Goal: Book appointment/travel/reservation

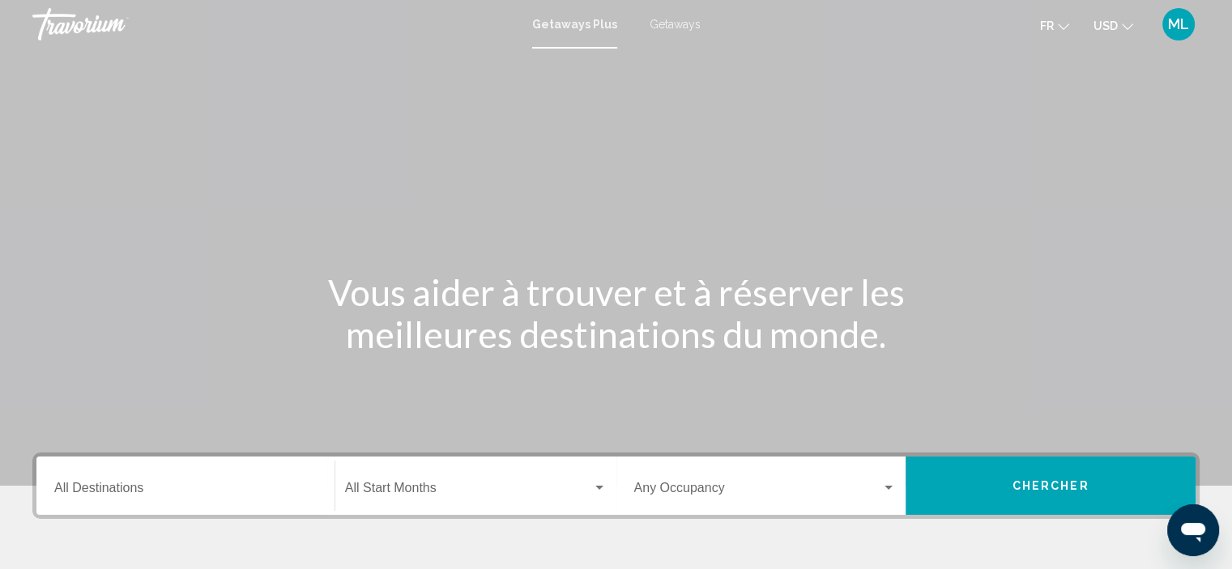
click at [1117, 25] on span "USD" at bounding box center [1105, 25] width 24 height 13
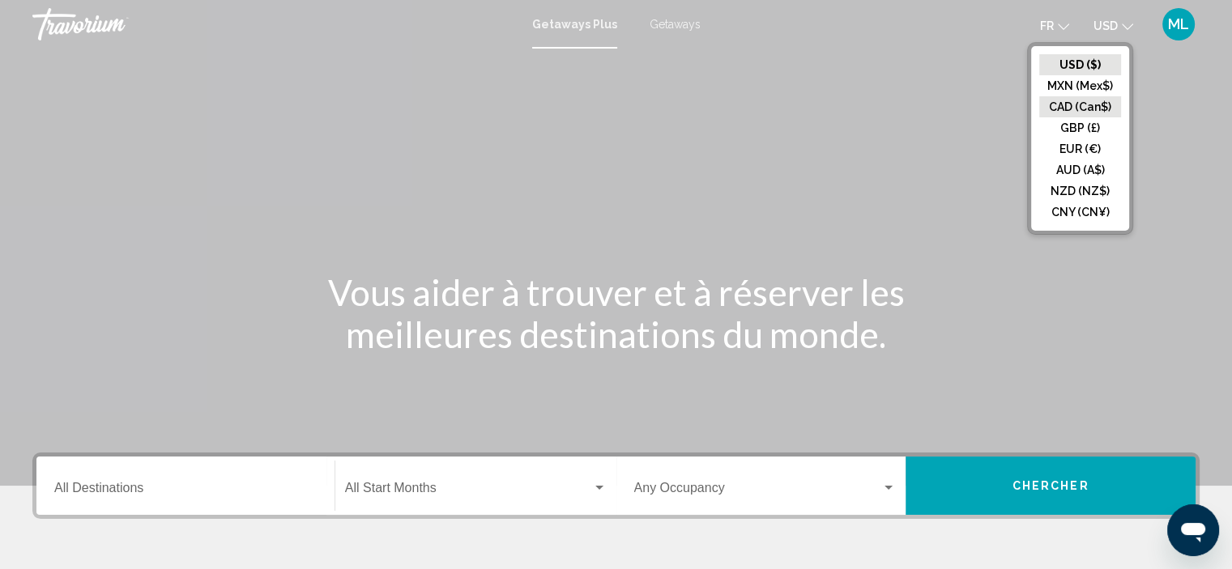
click at [1090, 107] on button "CAD (Can$)" at bounding box center [1080, 106] width 82 height 21
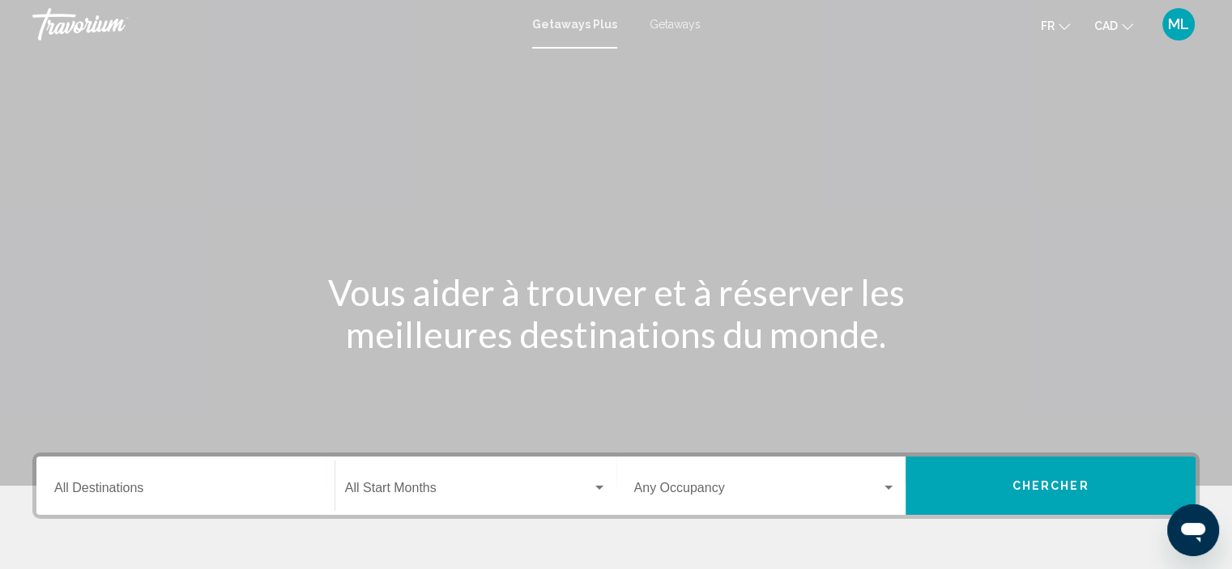
click at [683, 23] on span "Getaways" at bounding box center [674, 24] width 51 height 13
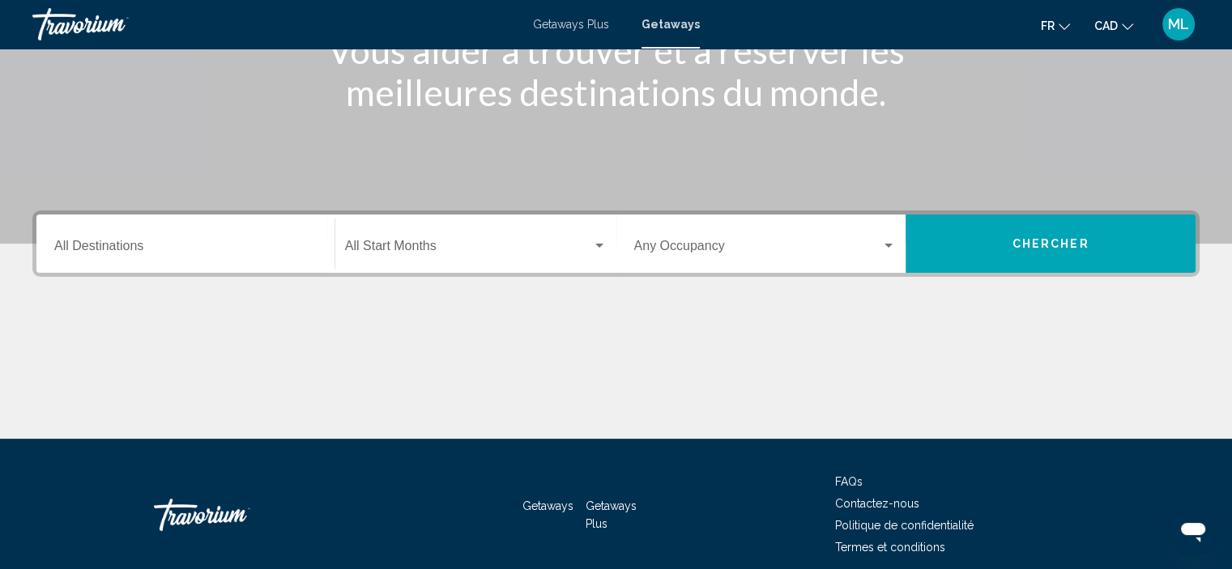
scroll to position [309, 0]
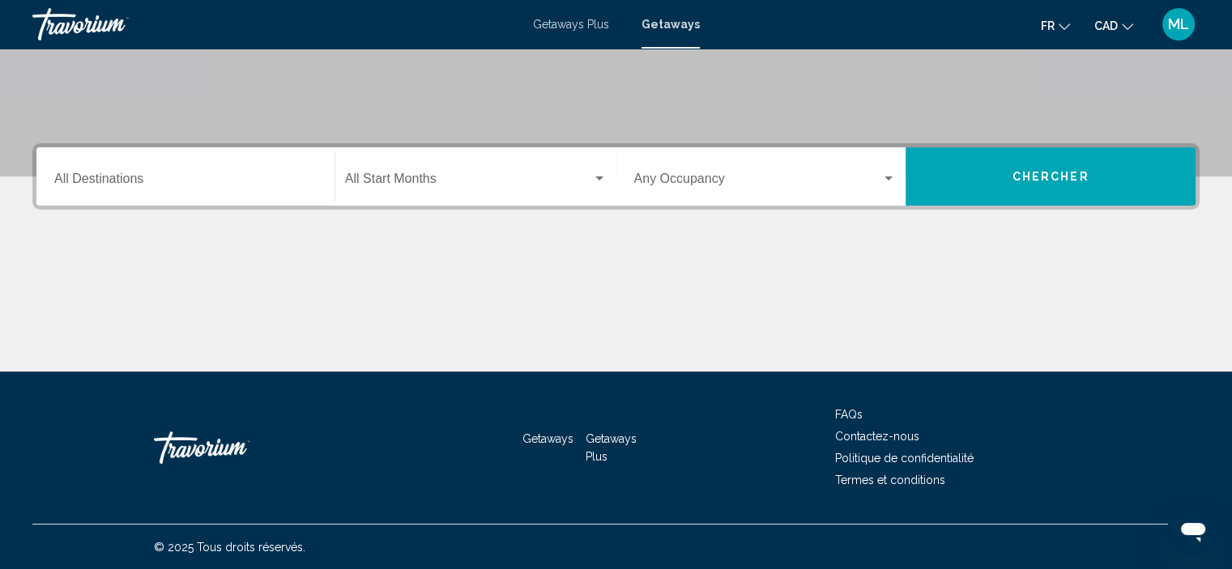
click at [168, 177] on input "Destination All Destinations" at bounding box center [185, 182] width 262 height 15
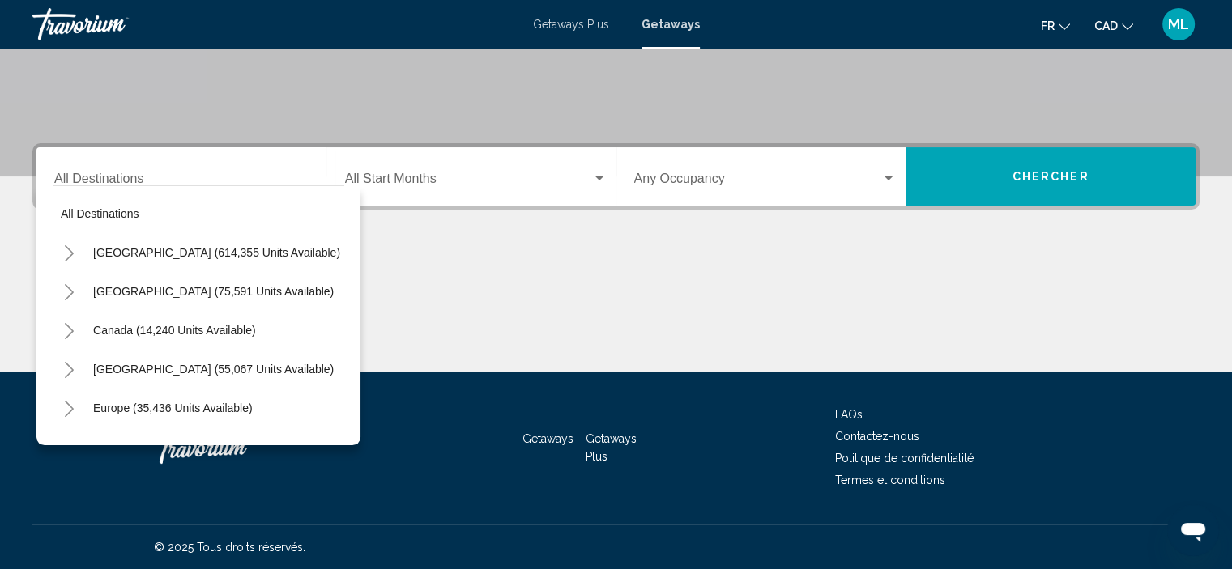
click at [175, 172] on div "Destination All Destinations" at bounding box center [185, 176] width 262 height 51
click at [92, 171] on div "Destination All Destinations" at bounding box center [185, 176] width 262 height 51
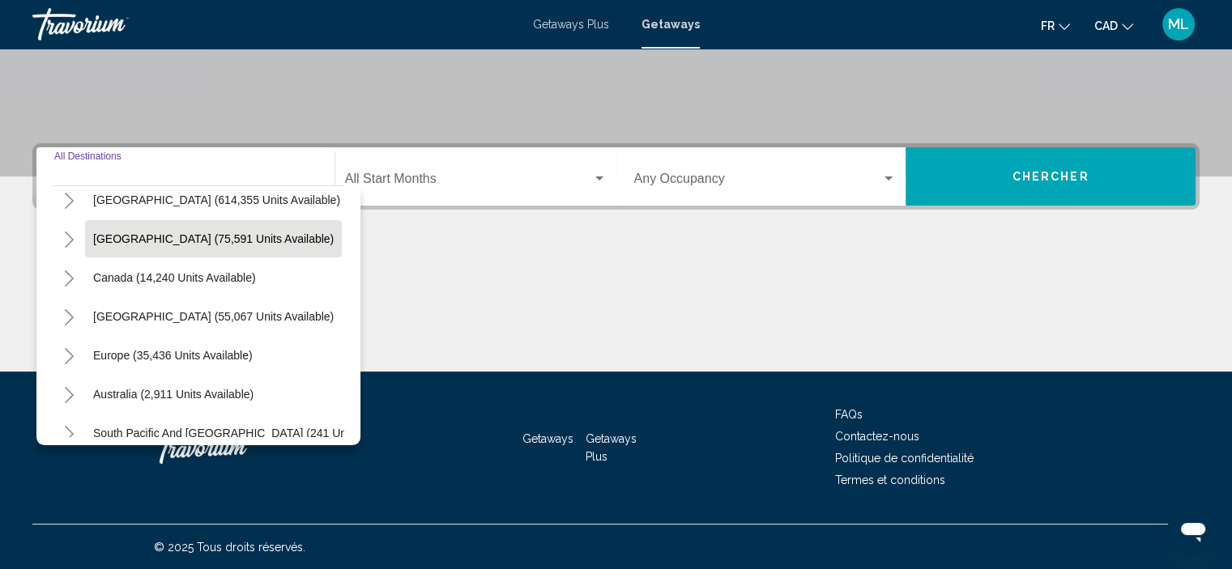
scroll to position [81, 0]
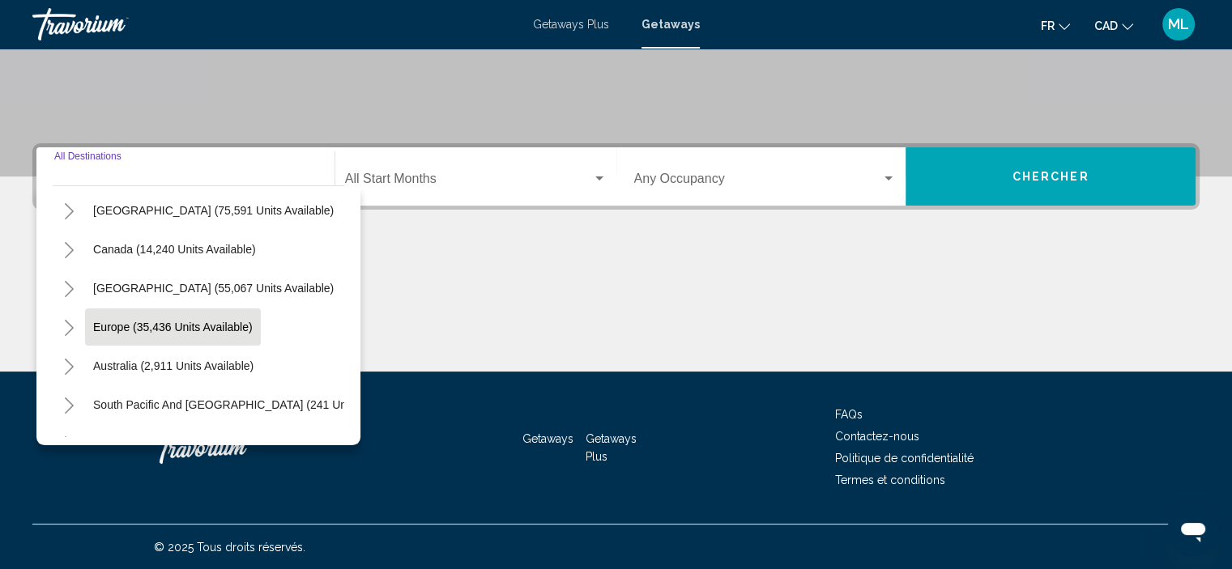
click at [122, 321] on span "Europe (35,436 units available)" at bounding box center [173, 327] width 160 height 13
type input "**********"
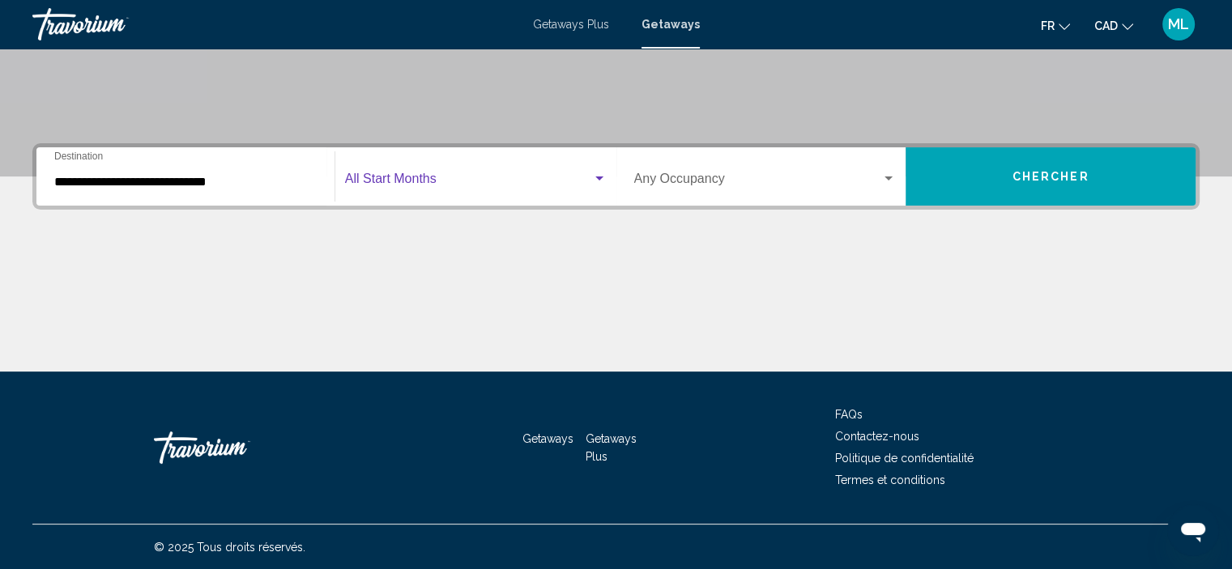
click at [441, 175] on span "Search widget" at bounding box center [468, 182] width 247 height 15
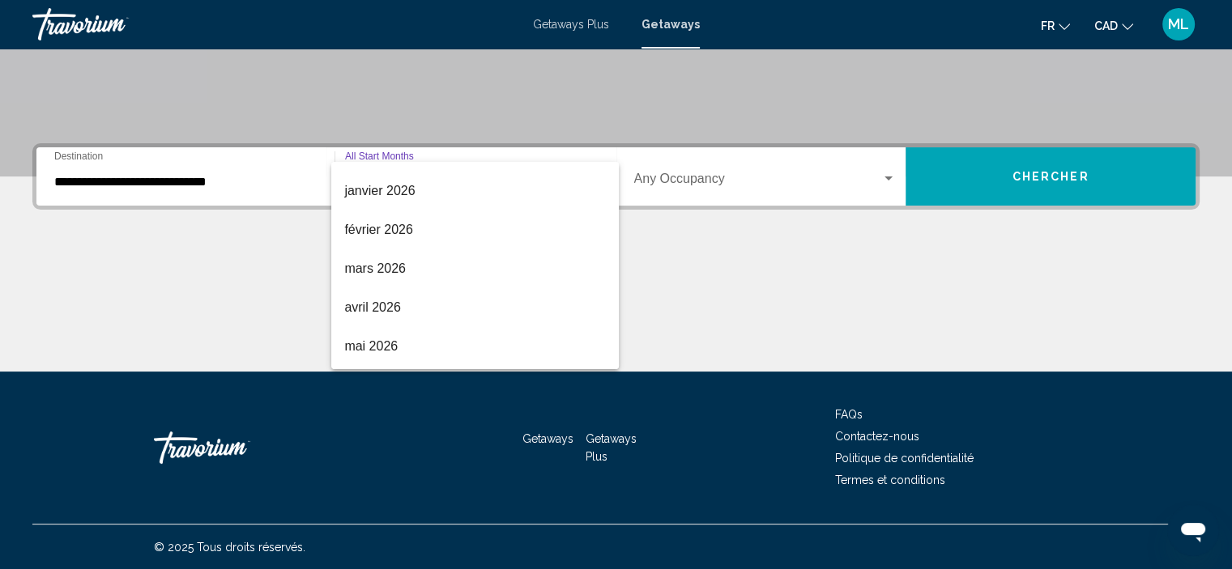
scroll to position [243, 0]
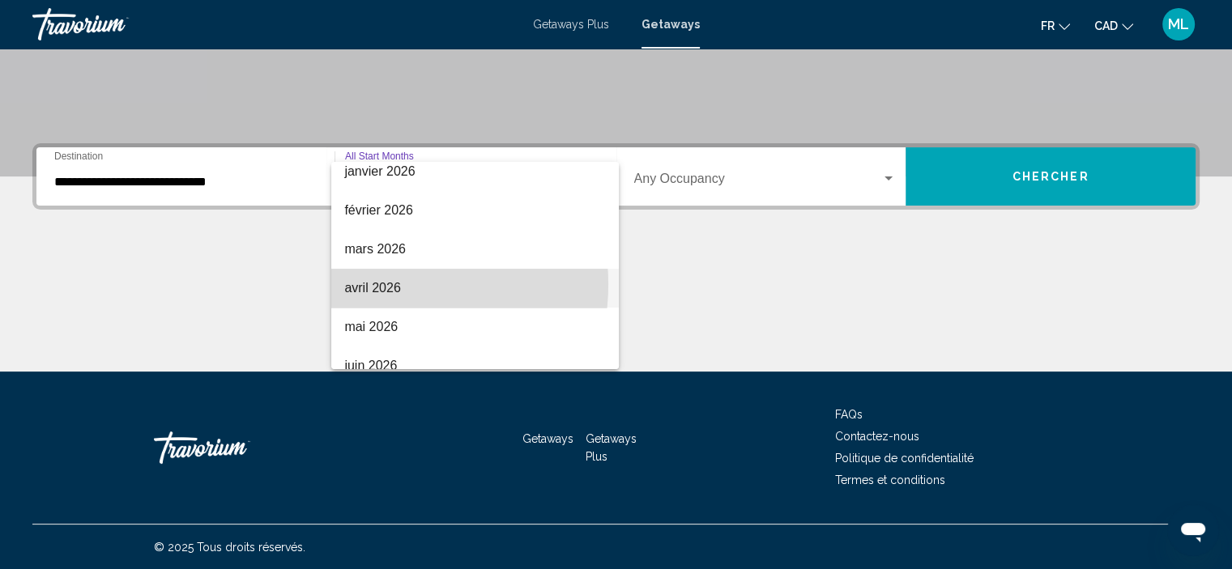
click at [379, 284] on span "avril 2026" at bounding box center [475, 288] width 262 height 39
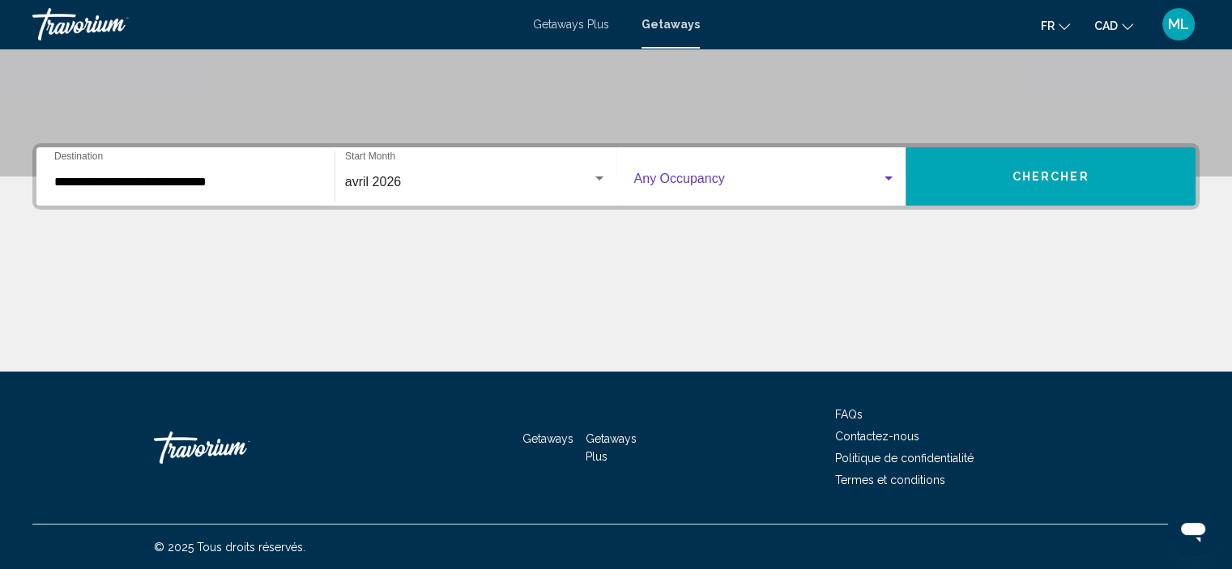
click at [651, 180] on span "Search widget" at bounding box center [758, 182] width 248 height 15
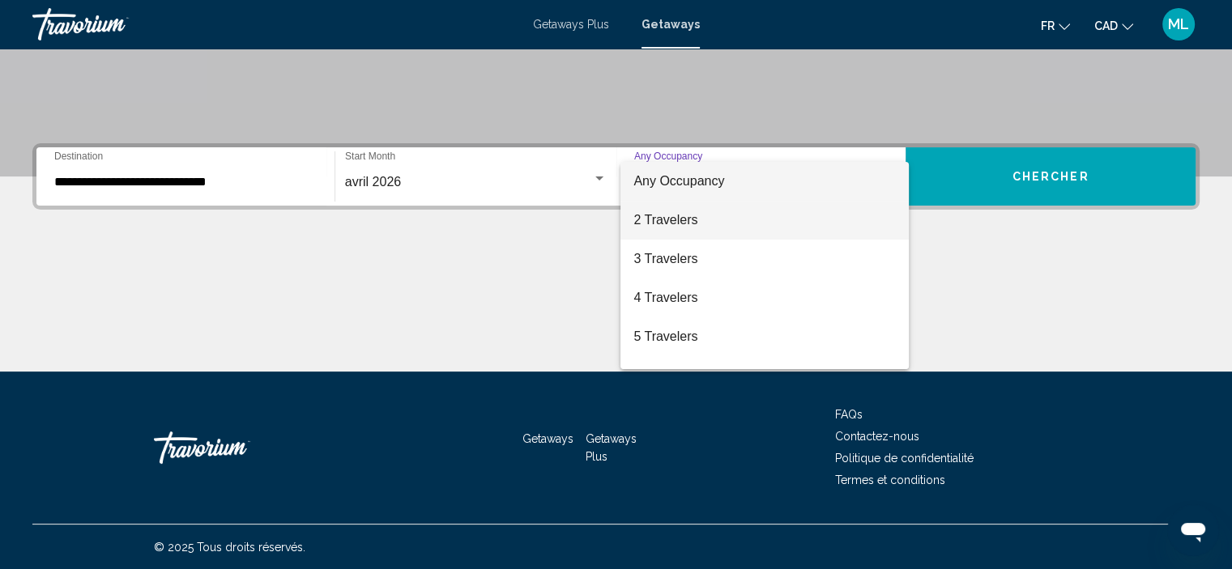
click at [648, 215] on span "2 Travelers" at bounding box center [764, 220] width 262 height 39
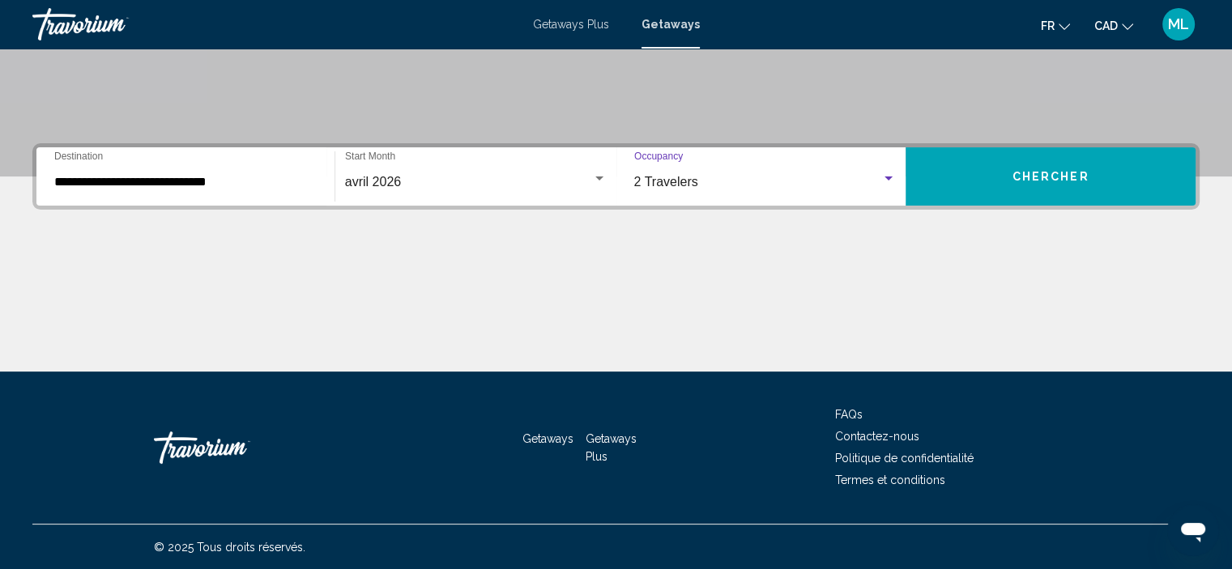
click at [954, 168] on button "Chercher" at bounding box center [1050, 176] width 290 height 58
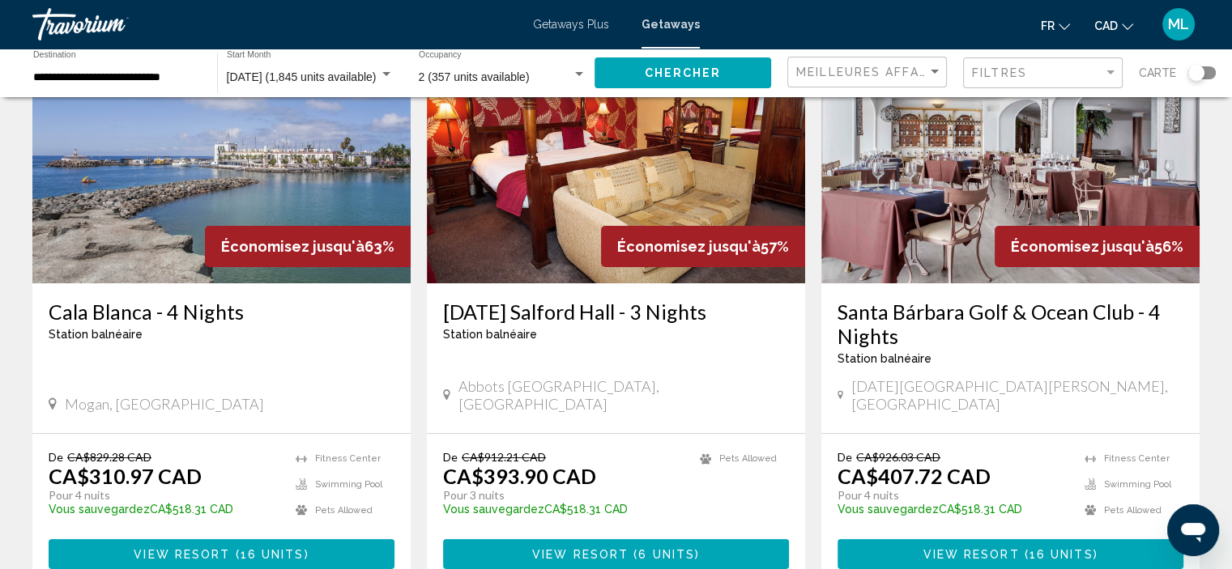
scroll to position [162, 0]
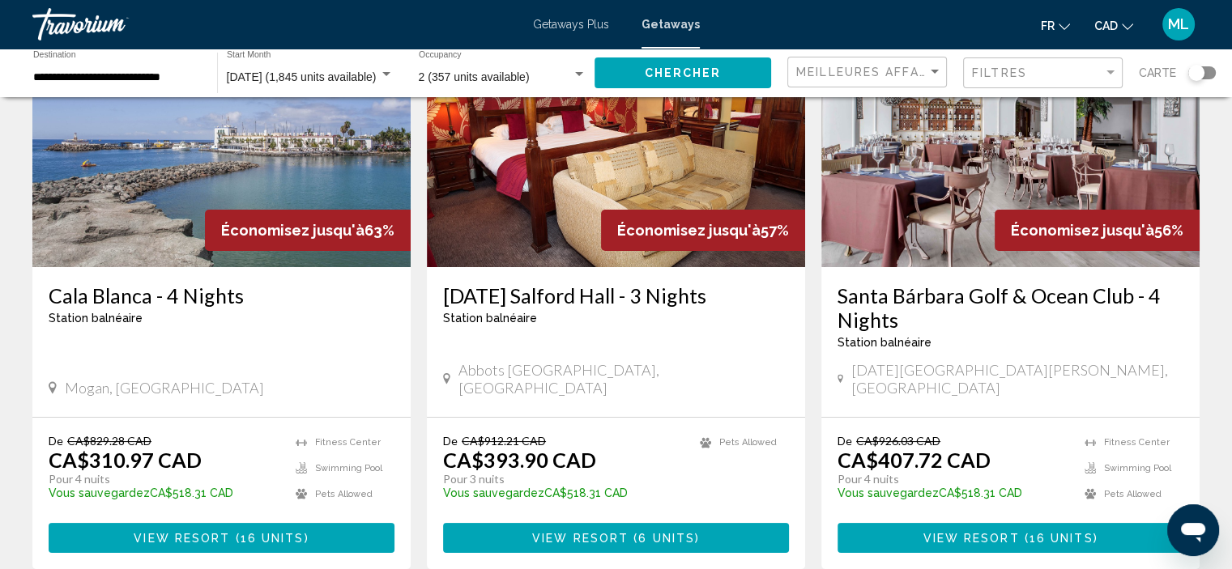
click at [211, 532] on span "View Resort" at bounding box center [182, 538] width 96 height 13
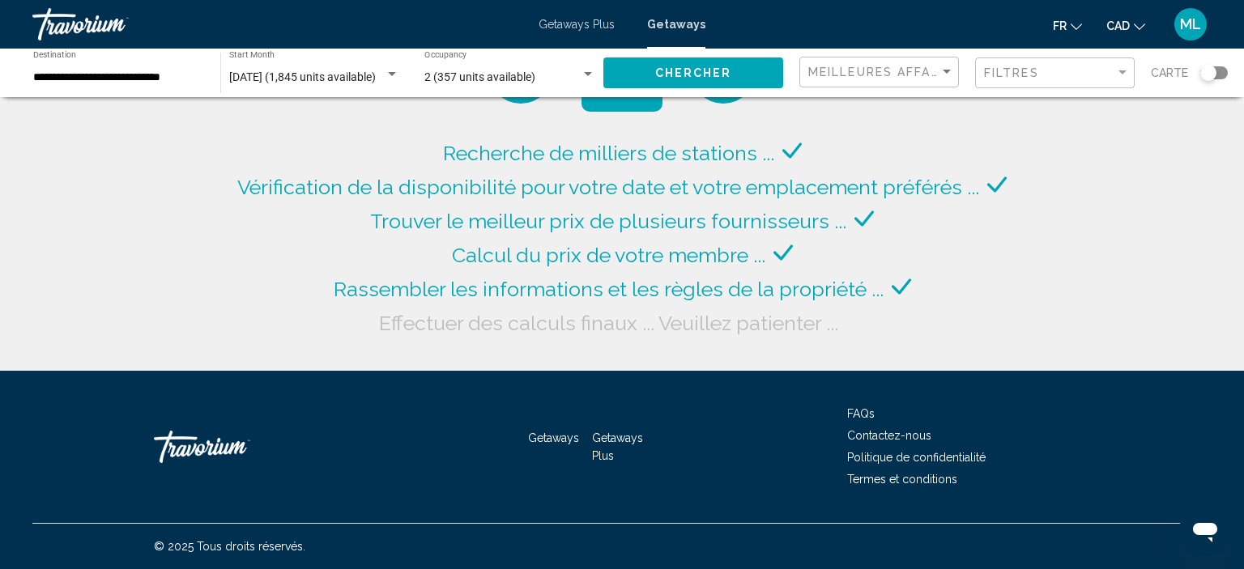
click at [284, 74] on span "[DATE] (1,845 units available)" at bounding box center [302, 76] width 147 height 13
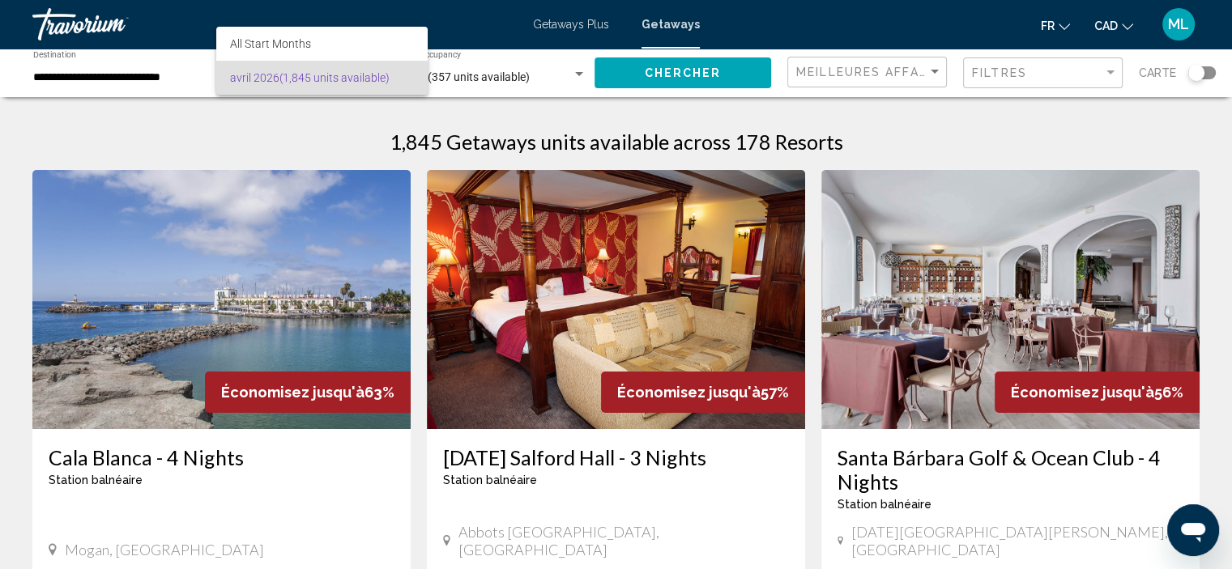
click at [198, 121] on div at bounding box center [616, 284] width 1232 height 569
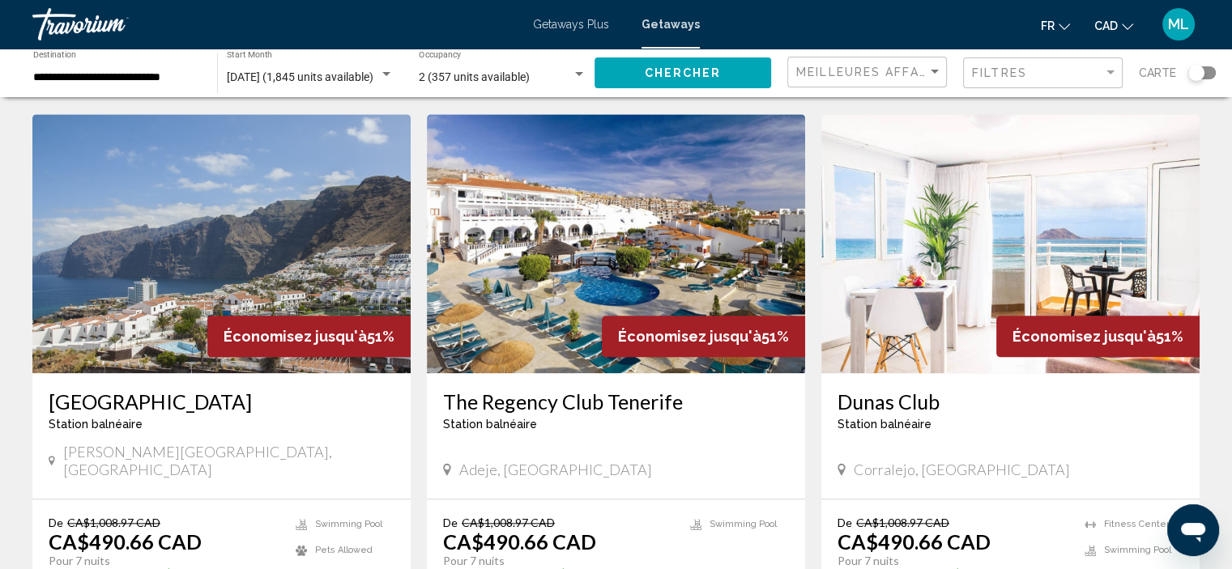
scroll to position [1768, 0]
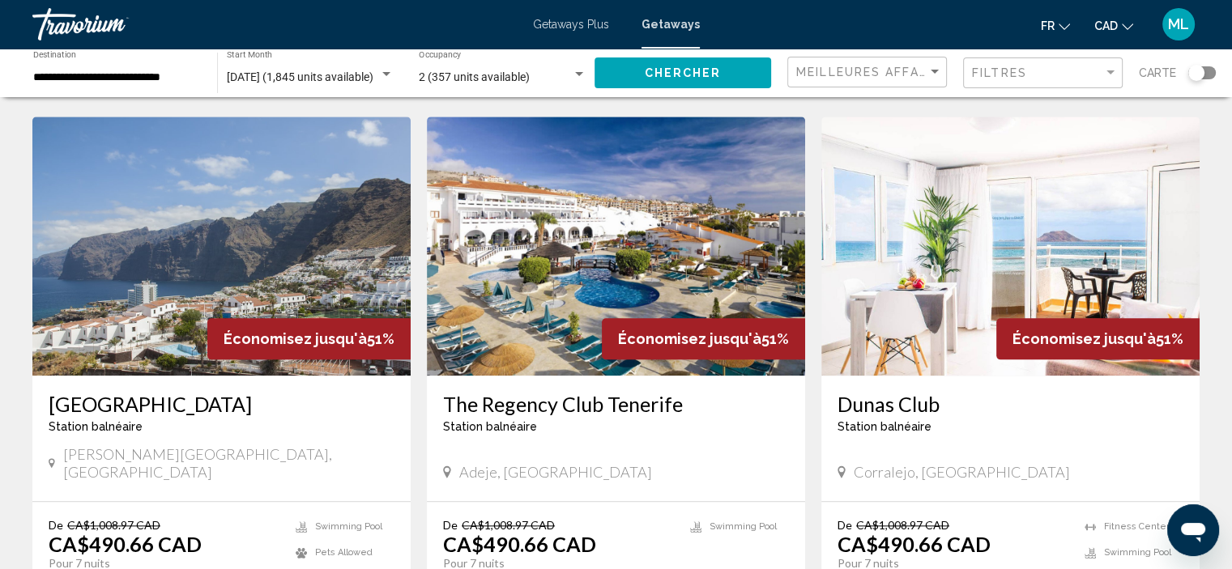
click at [889, 249] on img "Main content" at bounding box center [1010, 246] width 378 height 259
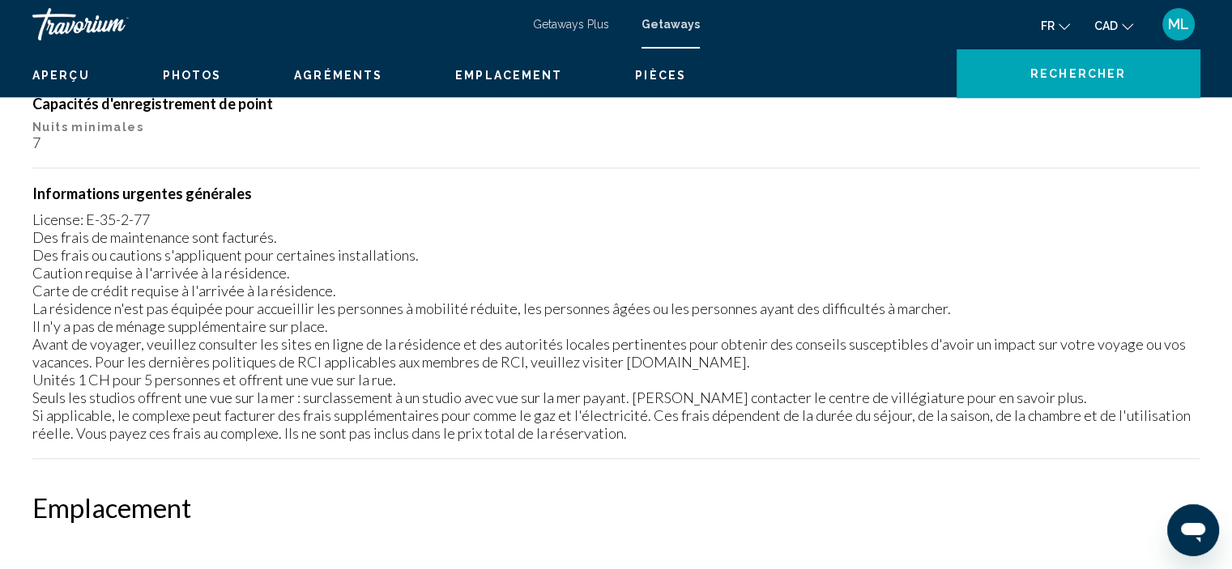
scroll to position [6, 0]
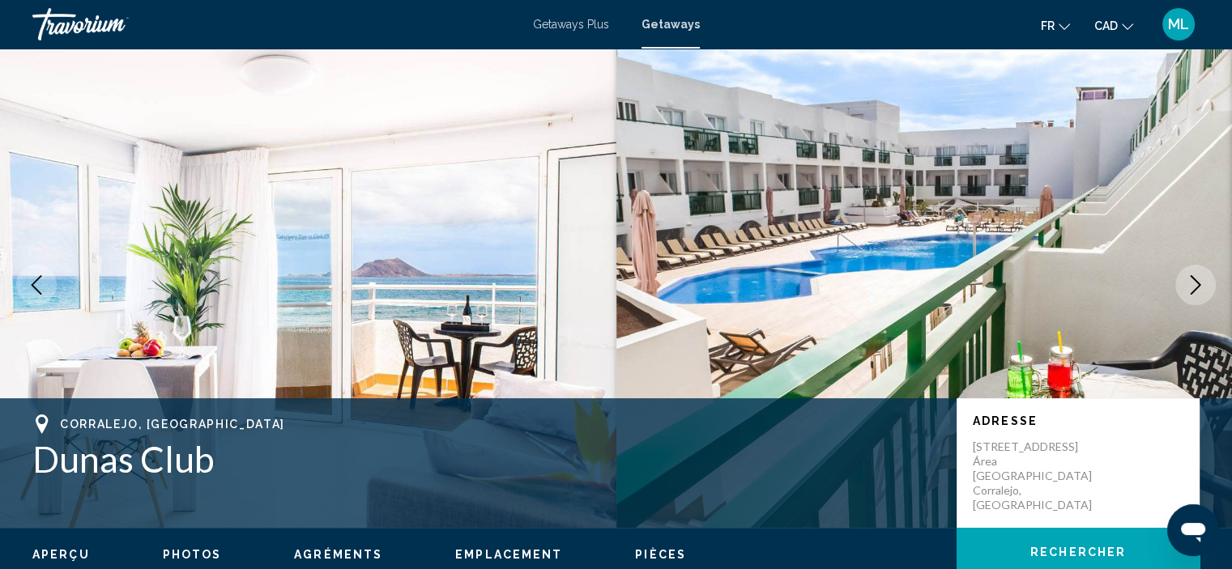
click at [1198, 287] on icon "Next image" at bounding box center [1195, 284] width 11 height 19
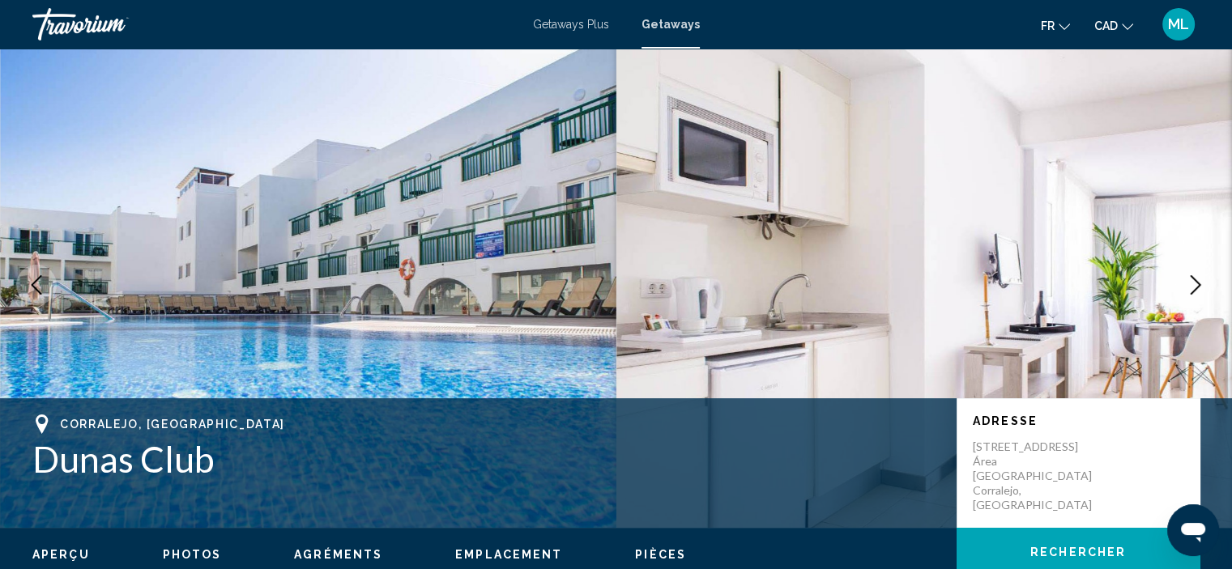
click at [1198, 287] on icon "Next image" at bounding box center [1195, 284] width 11 height 19
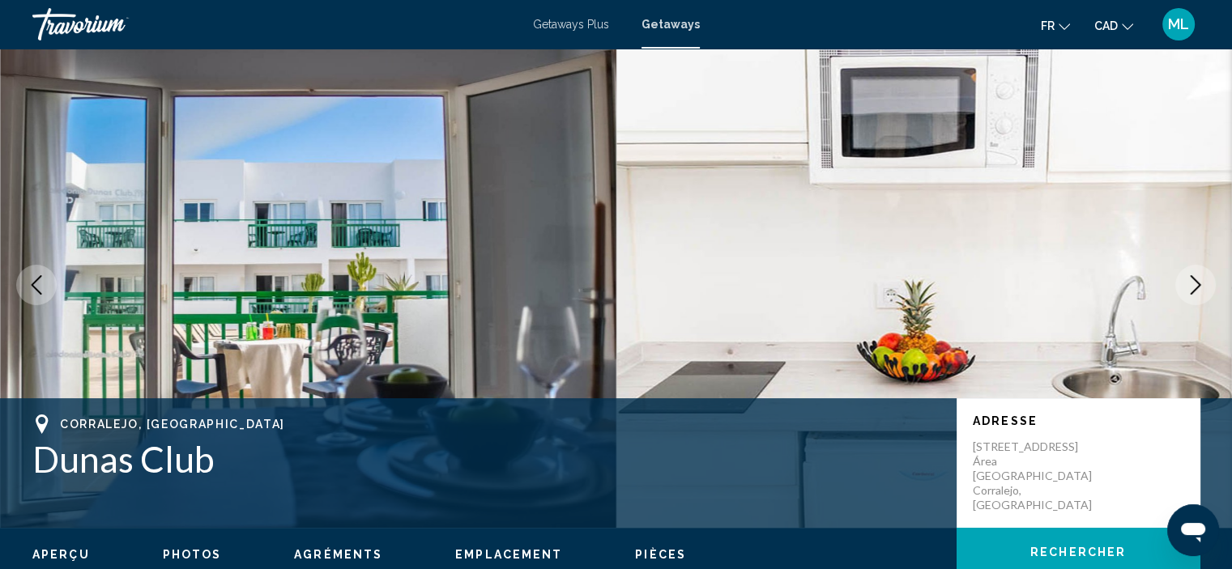
click at [1198, 287] on icon "Next image" at bounding box center [1195, 284] width 11 height 19
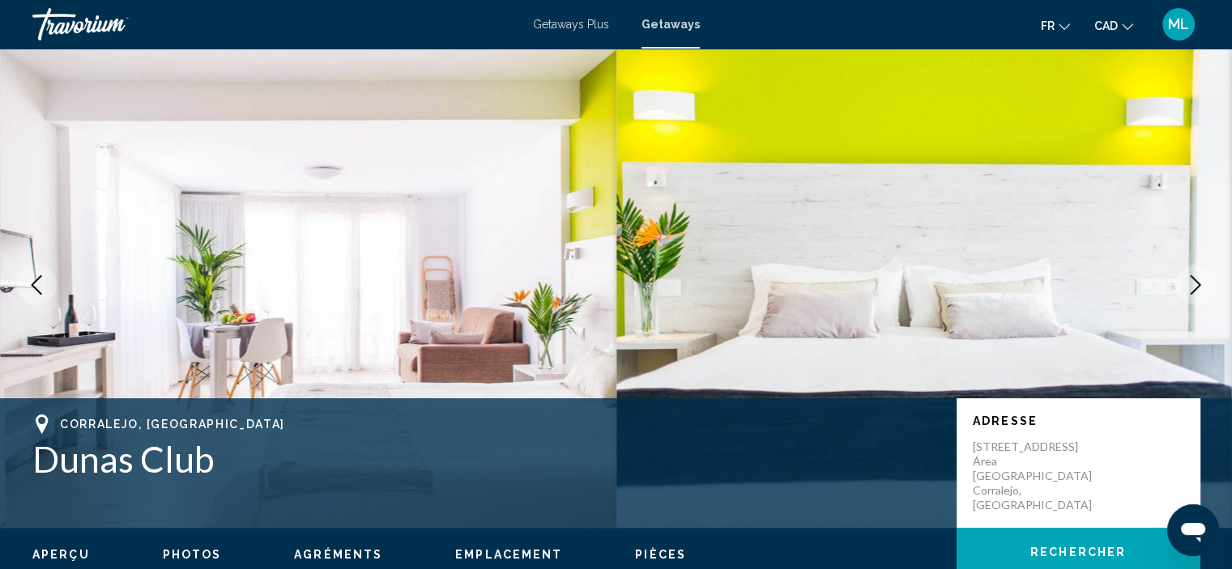
click at [1198, 287] on icon "Next image" at bounding box center [1195, 284] width 11 height 19
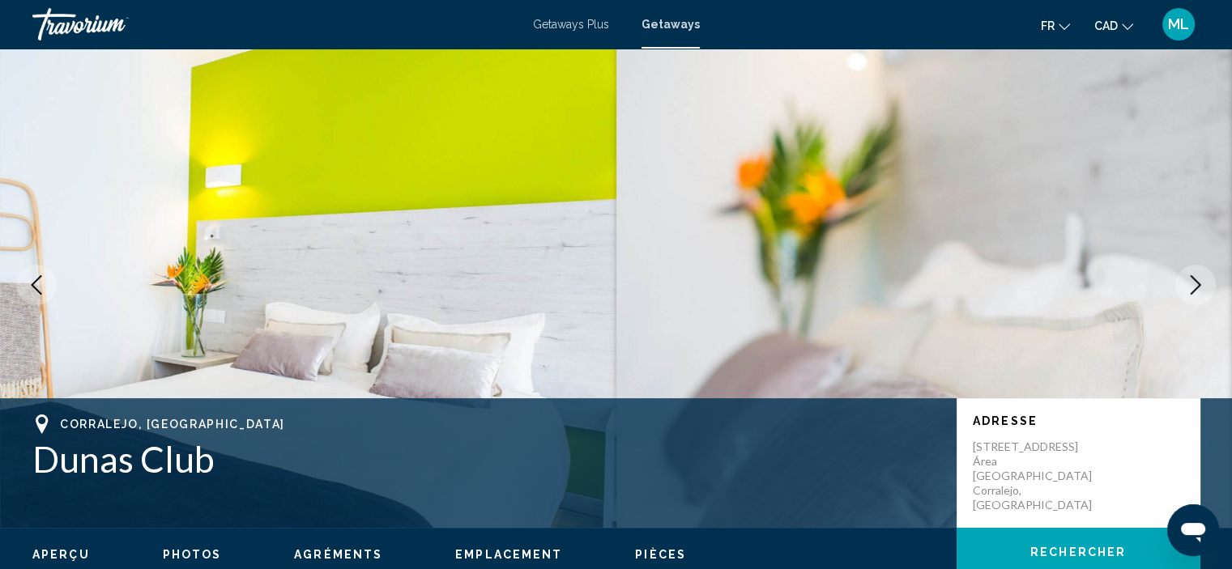
click at [1198, 287] on icon "Next image" at bounding box center [1195, 284] width 11 height 19
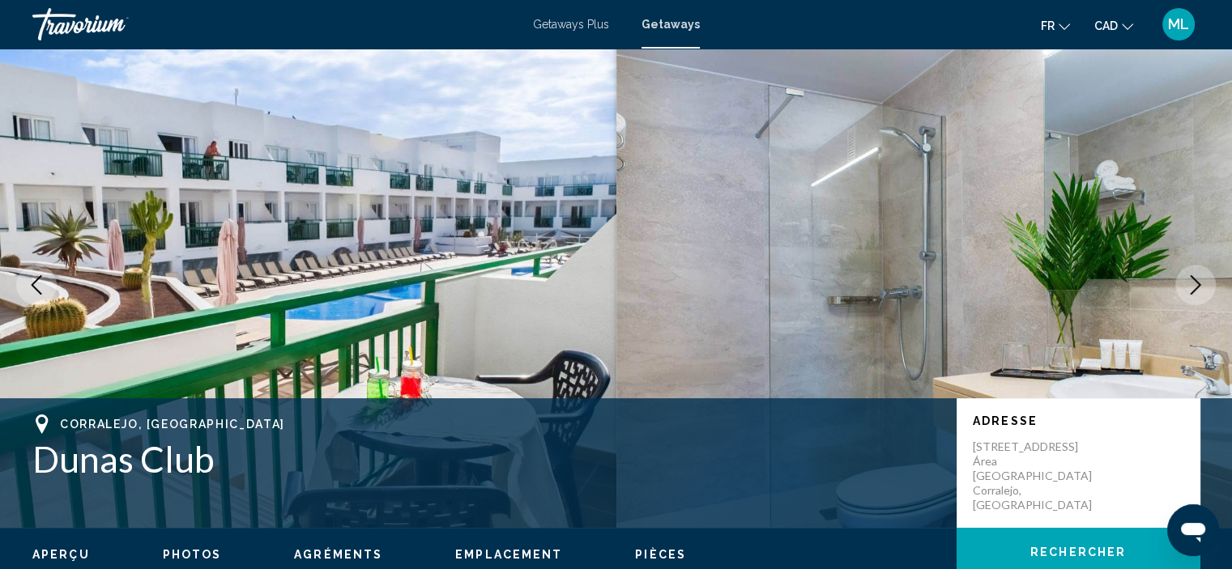
click at [1198, 287] on icon "Next image" at bounding box center [1195, 284] width 11 height 19
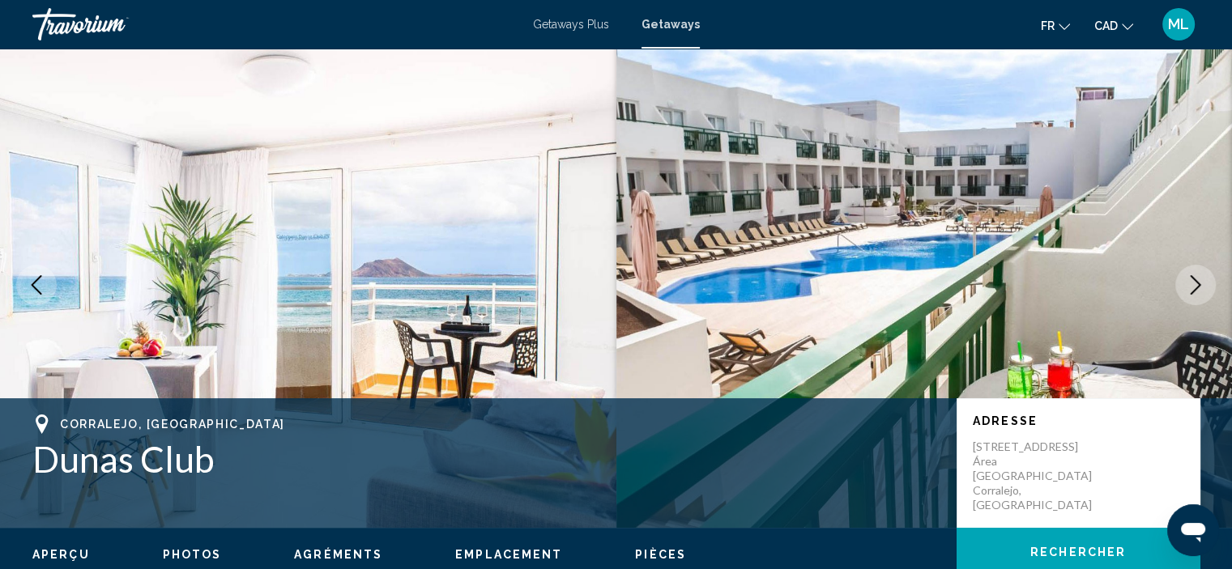
click at [1198, 287] on icon "Next image" at bounding box center [1195, 284] width 11 height 19
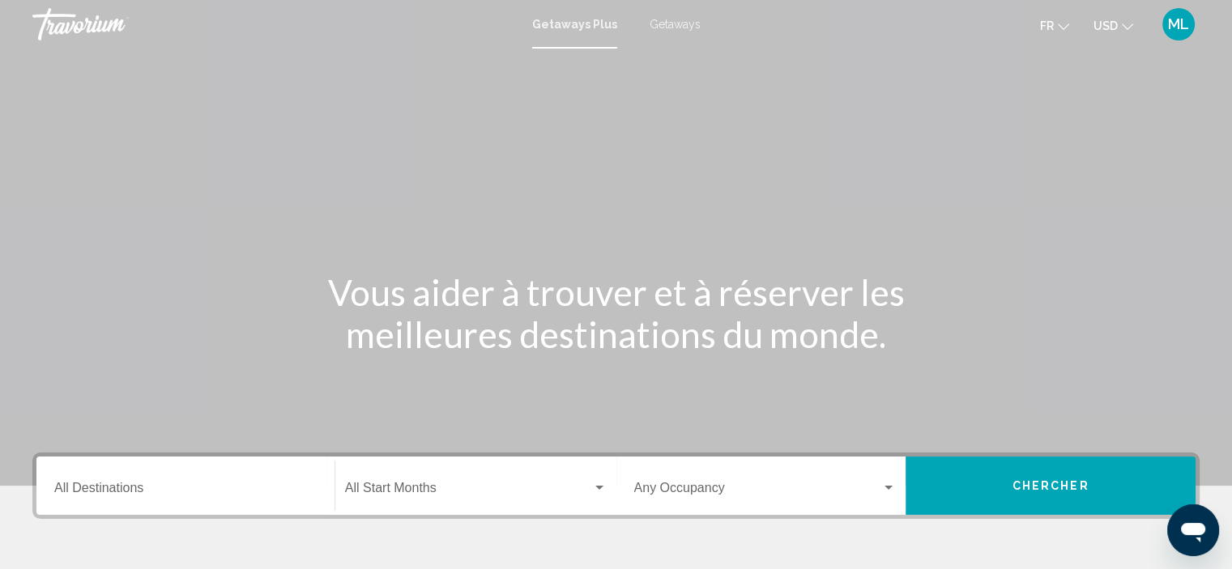
click at [675, 22] on span "Getaways" at bounding box center [674, 24] width 51 height 13
click at [1122, 19] on mat-icon "Change currency" at bounding box center [1126, 24] width 11 height 11
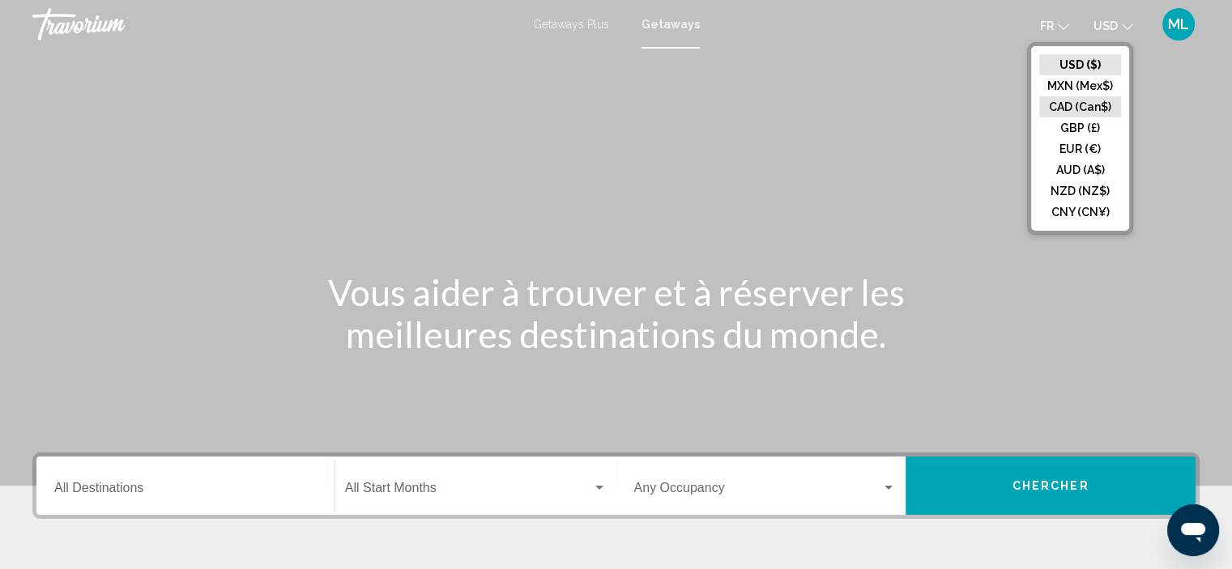
click at [1069, 104] on button "CAD (Can$)" at bounding box center [1080, 106] width 82 height 21
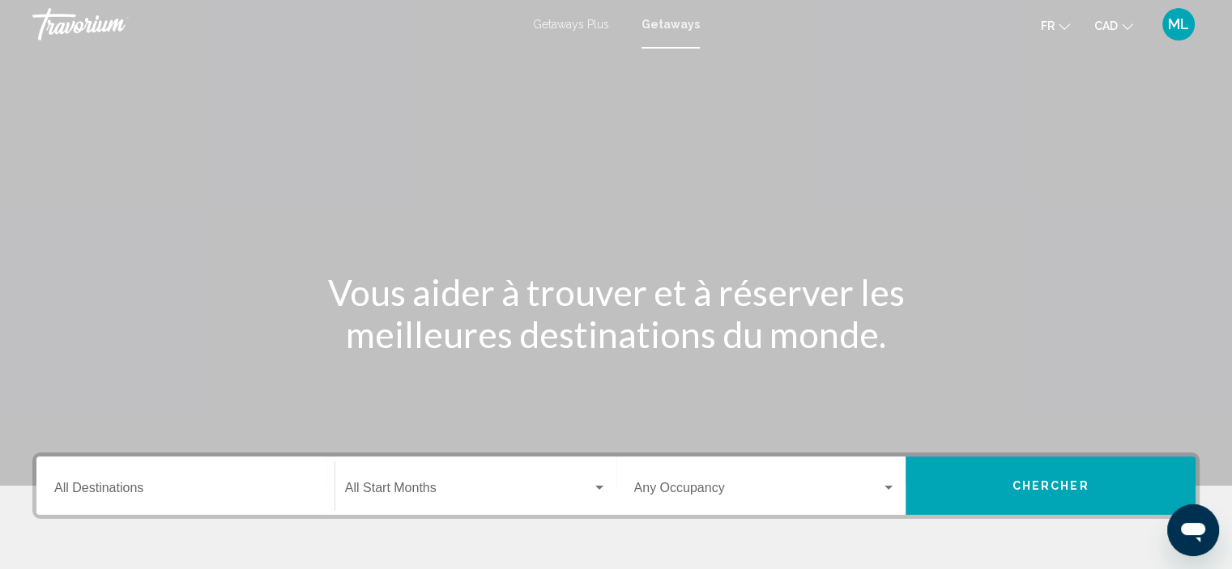
click at [126, 490] on input "Destination All Destinations" at bounding box center [185, 491] width 262 height 15
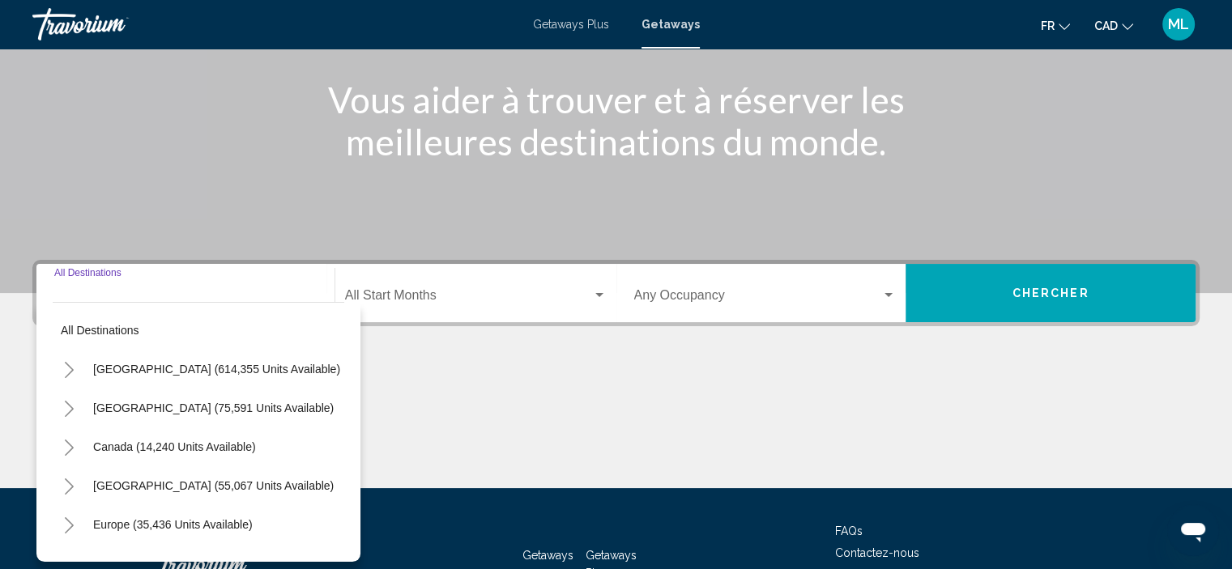
scroll to position [309, 0]
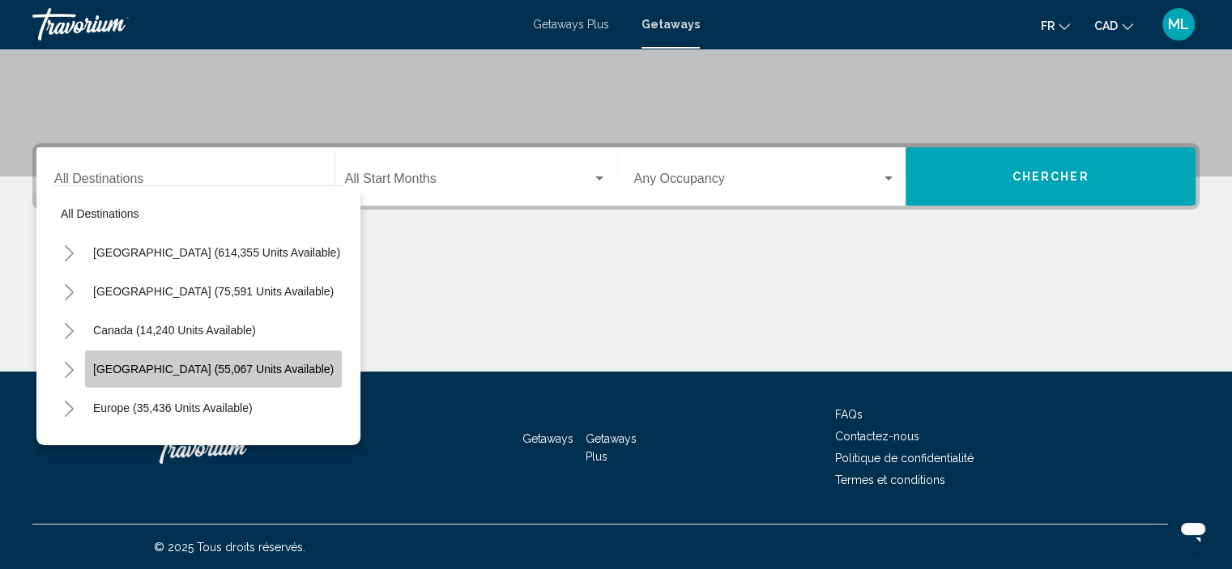
click at [149, 370] on span "[GEOGRAPHIC_DATA] (55,067 units available)" at bounding box center [213, 369] width 240 height 13
type input "**********"
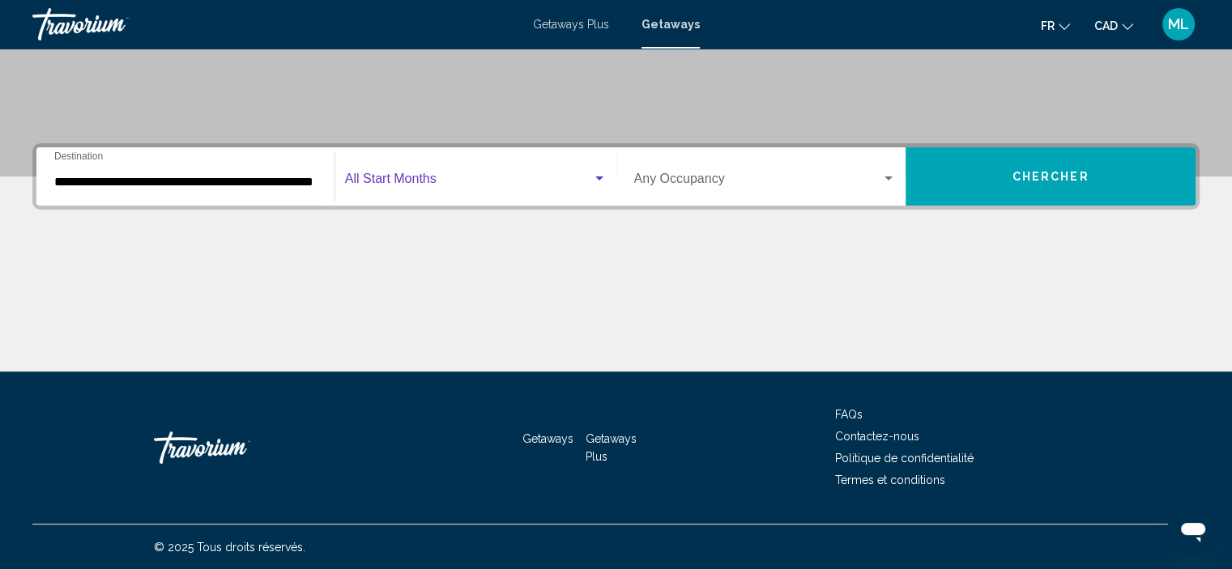
click at [600, 177] on div "Search widget" at bounding box center [599, 179] width 8 height 4
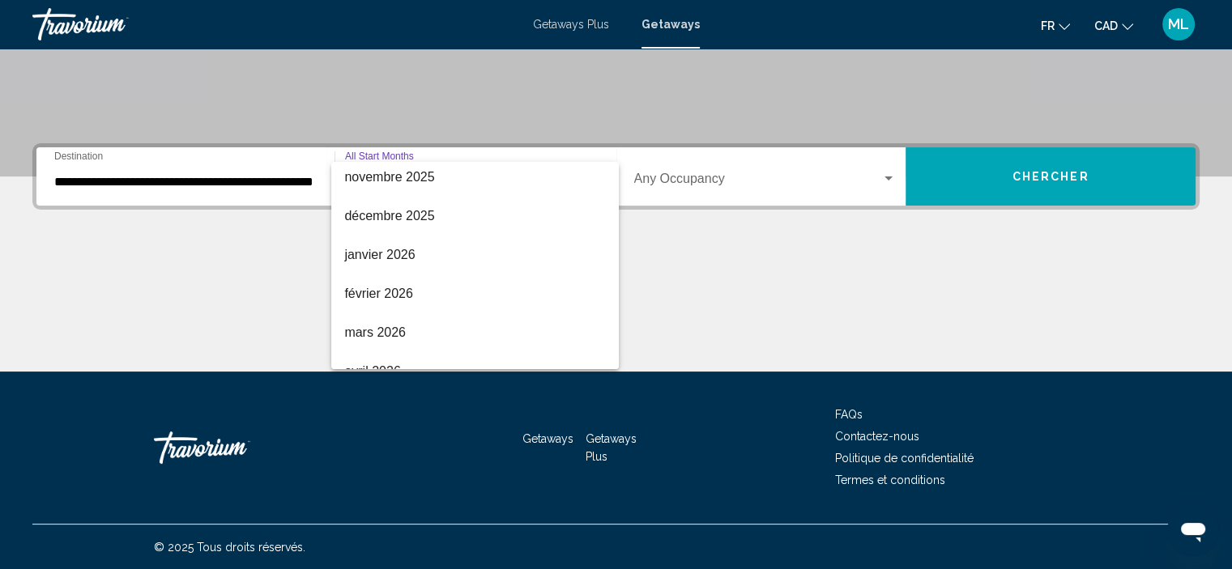
scroll to position [243, 0]
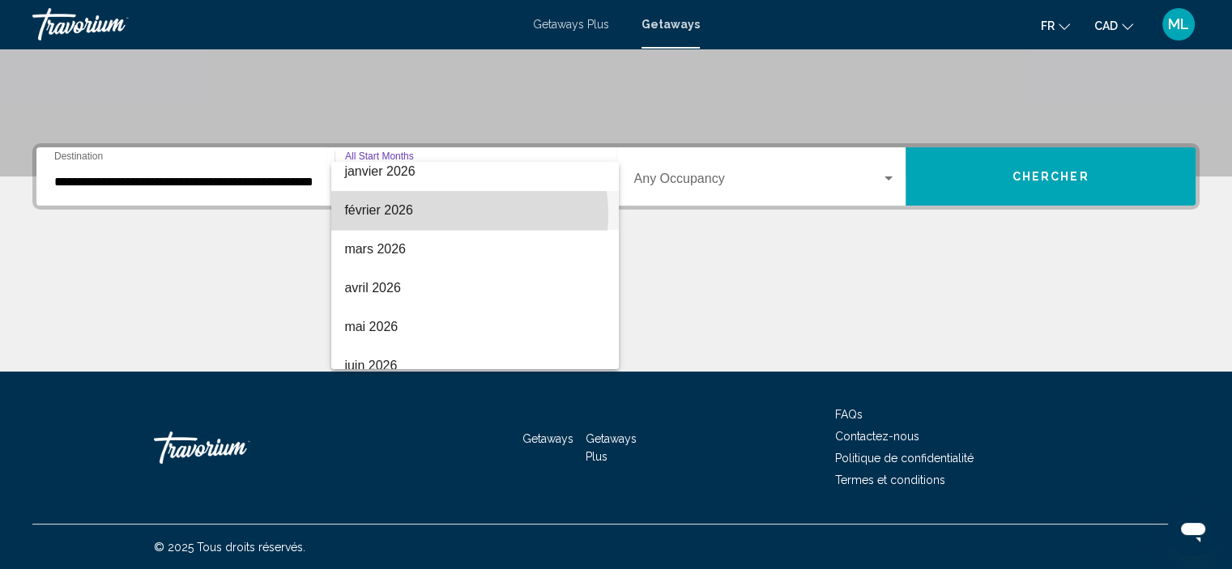
click at [450, 214] on span "février 2026" at bounding box center [475, 210] width 262 height 39
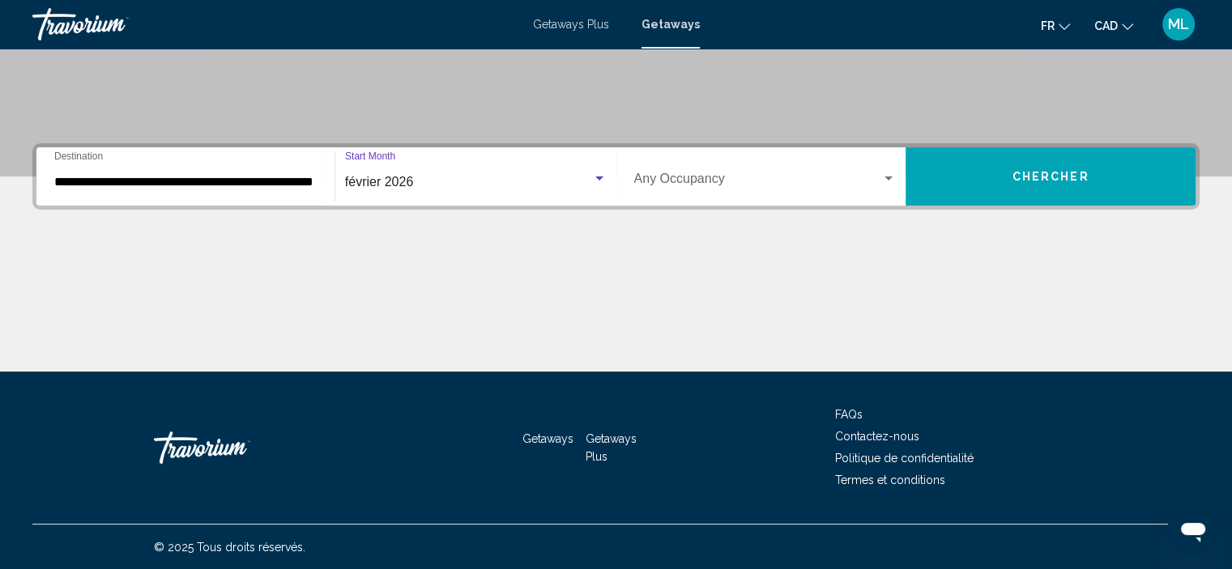
click at [881, 178] on div "Search widget" at bounding box center [888, 178] width 15 height 13
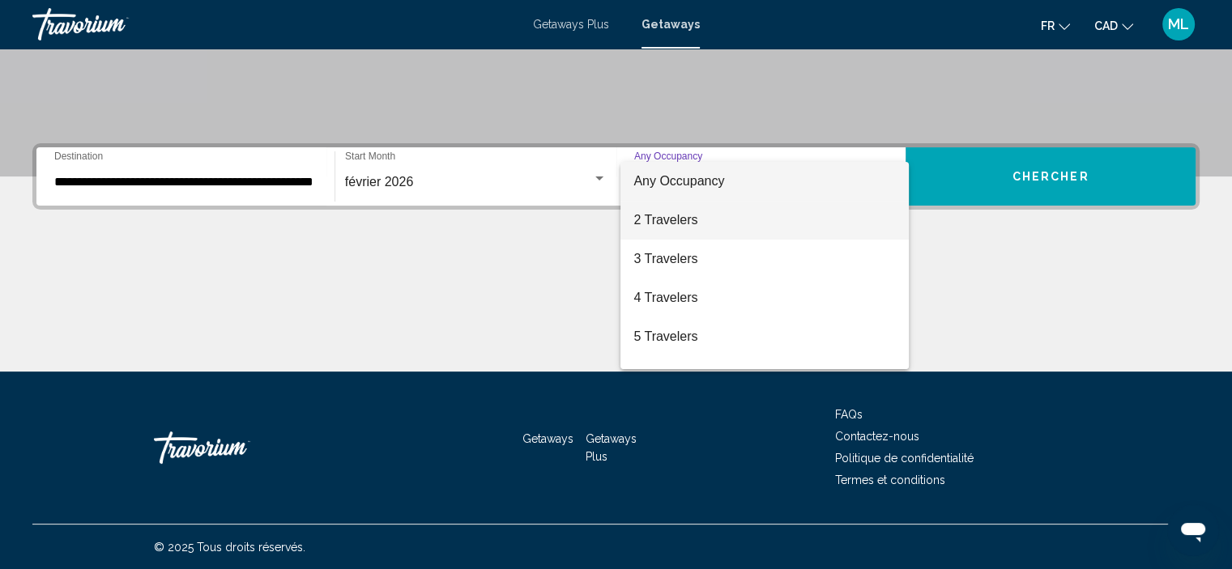
click at [748, 223] on span "2 Travelers" at bounding box center [764, 220] width 262 height 39
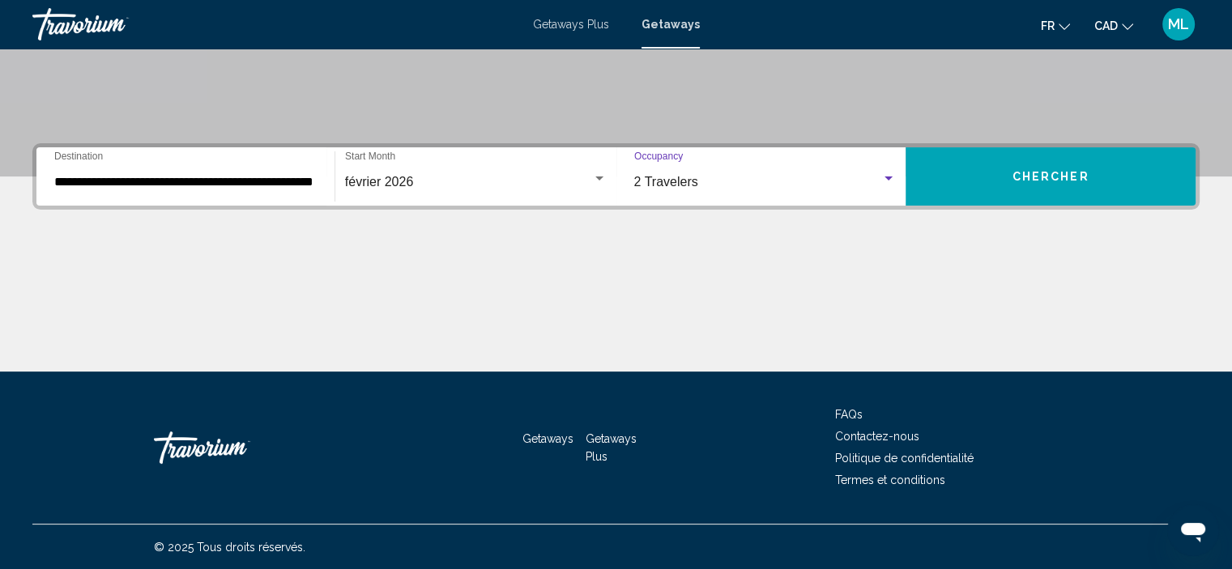
click at [949, 174] on button "Chercher" at bounding box center [1050, 176] width 290 height 58
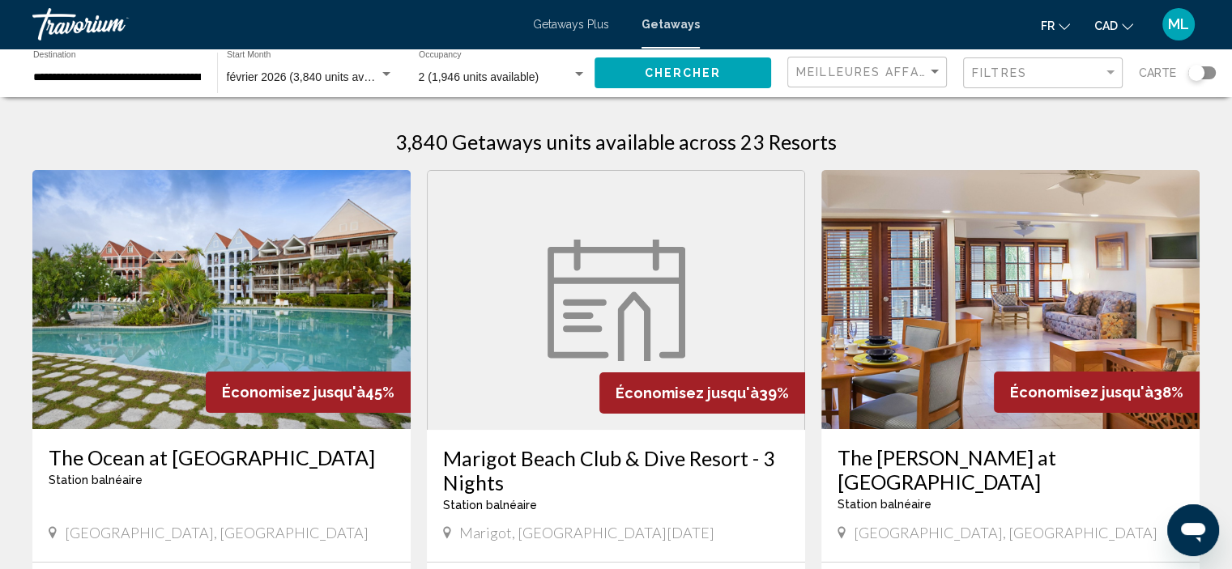
click at [194, 66] on div "**********" at bounding box center [117, 73] width 168 height 45
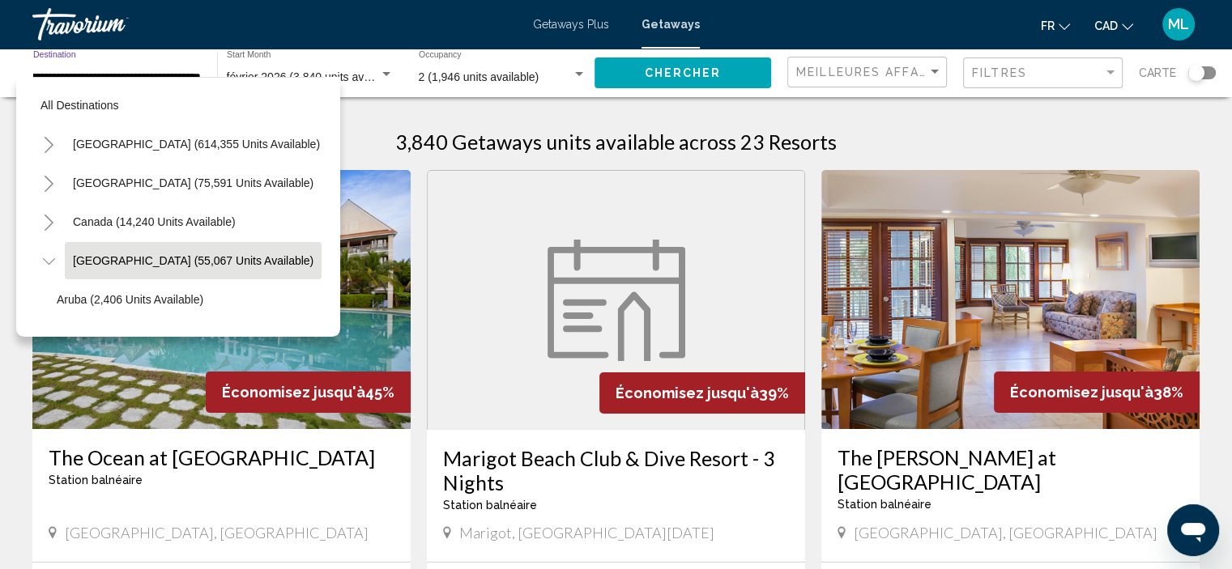
scroll to position [63, 32]
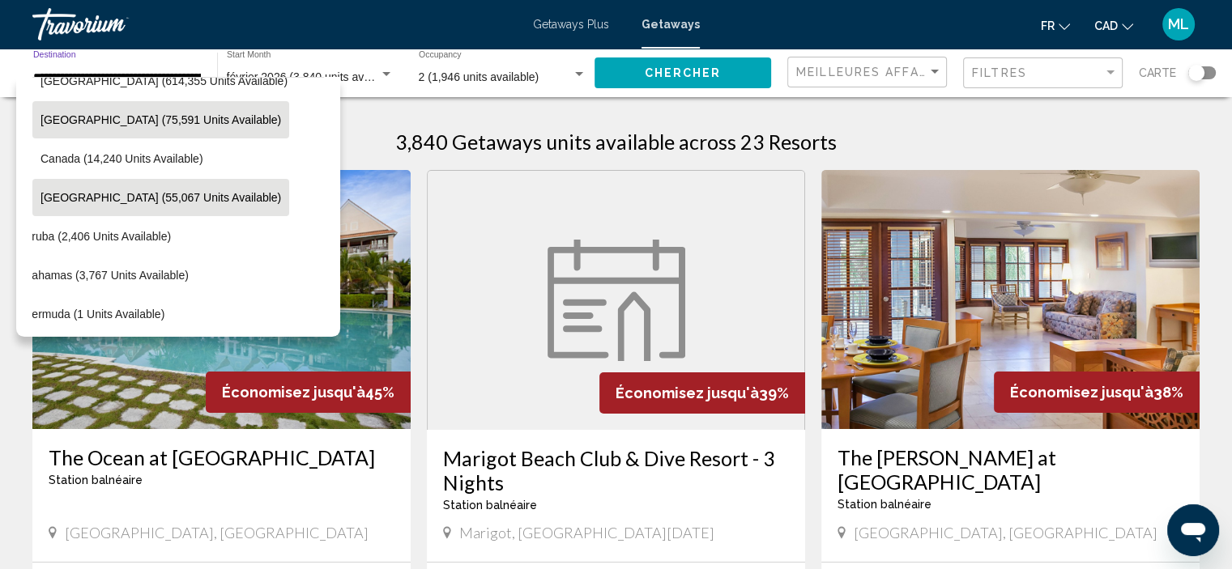
click at [178, 119] on span "[GEOGRAPHIC_DATA] (75,591 units available)" at bounding box center [160, 119] width 240 height 13
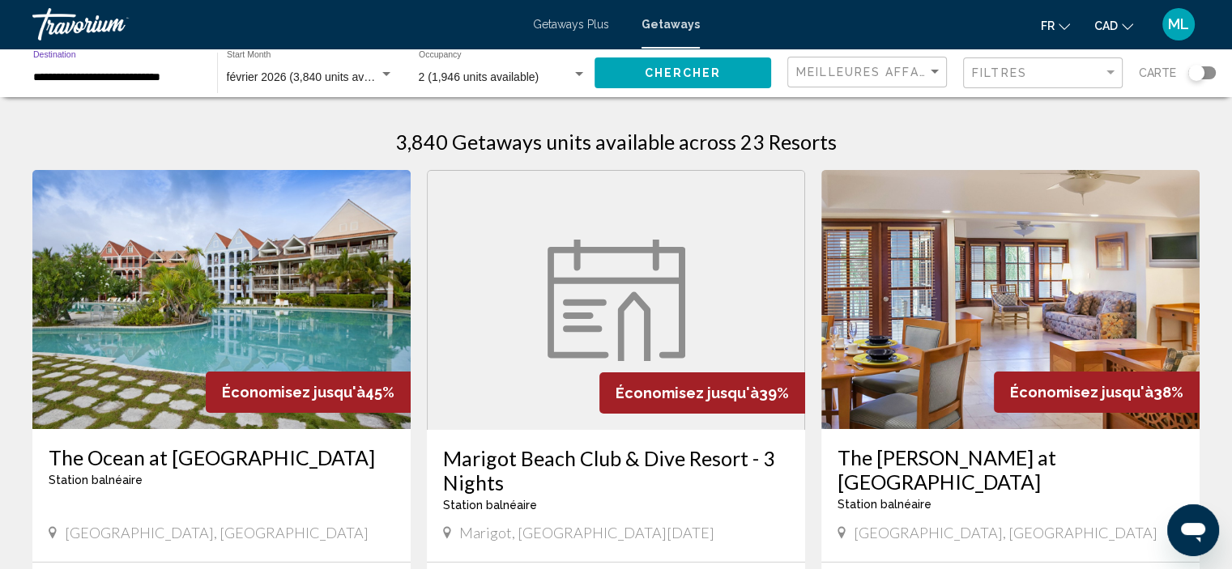
scroll to position [0, 0]
click at [673, 79] on span "Chercher" at bounding box center [683, 73] width 77 height 13
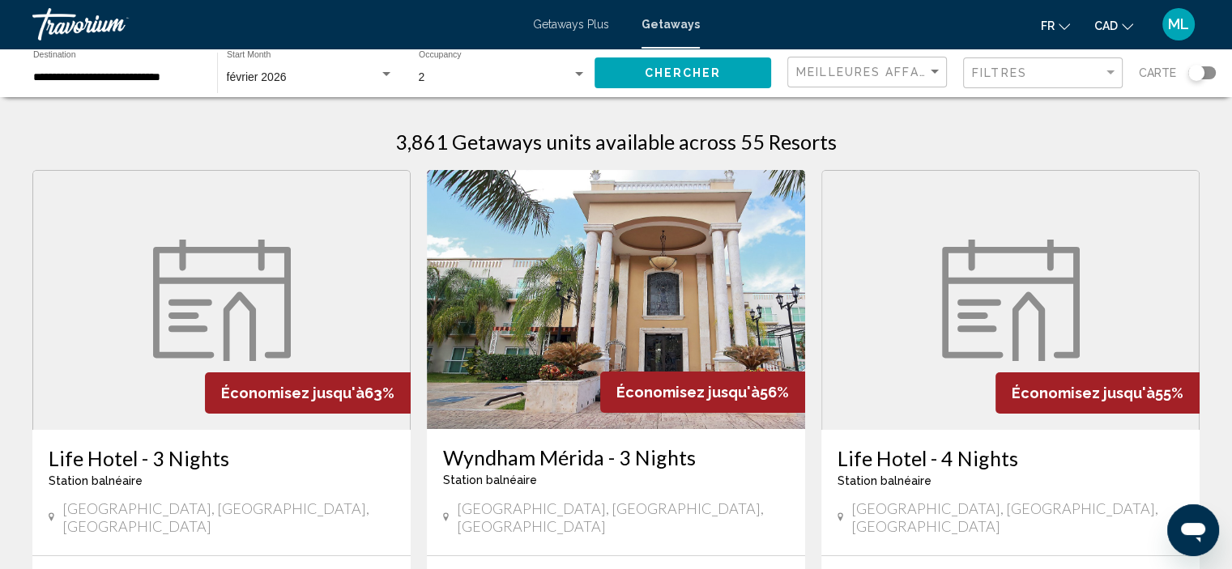
click at [134, 79] on input "**********" at bounding box center [117, 77] width 168 height 13
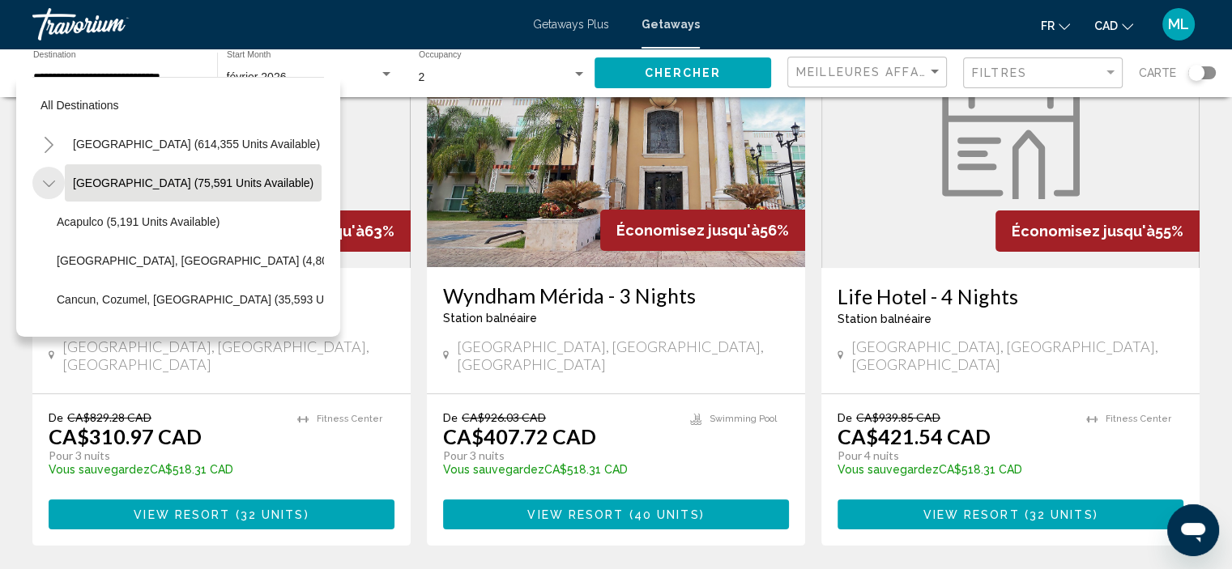
click at [49, 180] on icon "Toggle Mexico (75,591 units available)" at bounding box center [49, 184] width 12 height 16
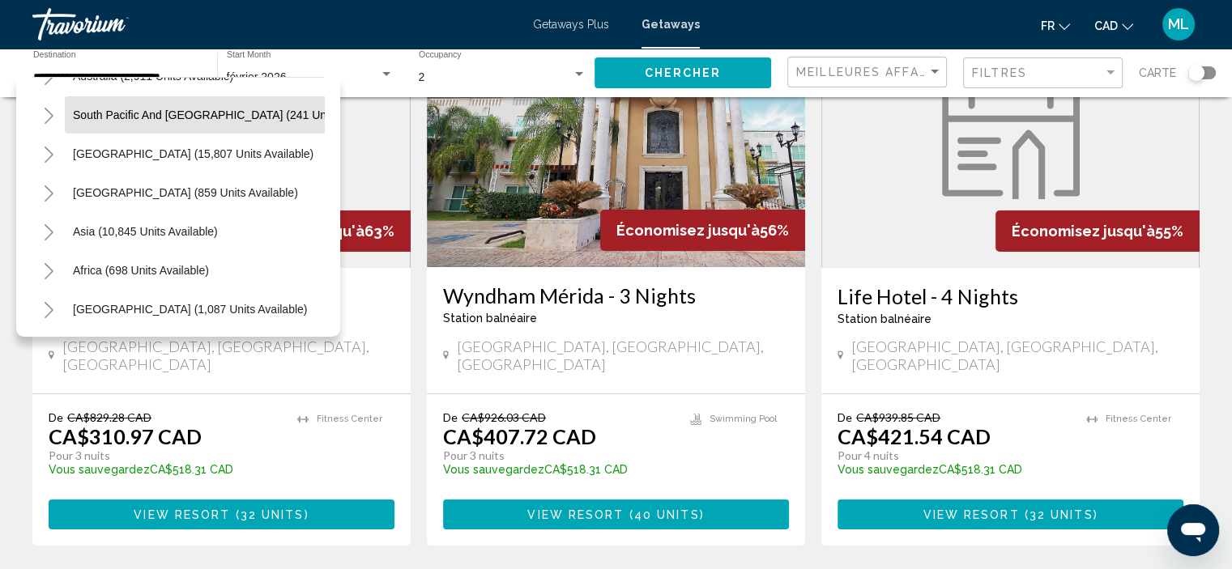
scroll to position [274, 0]
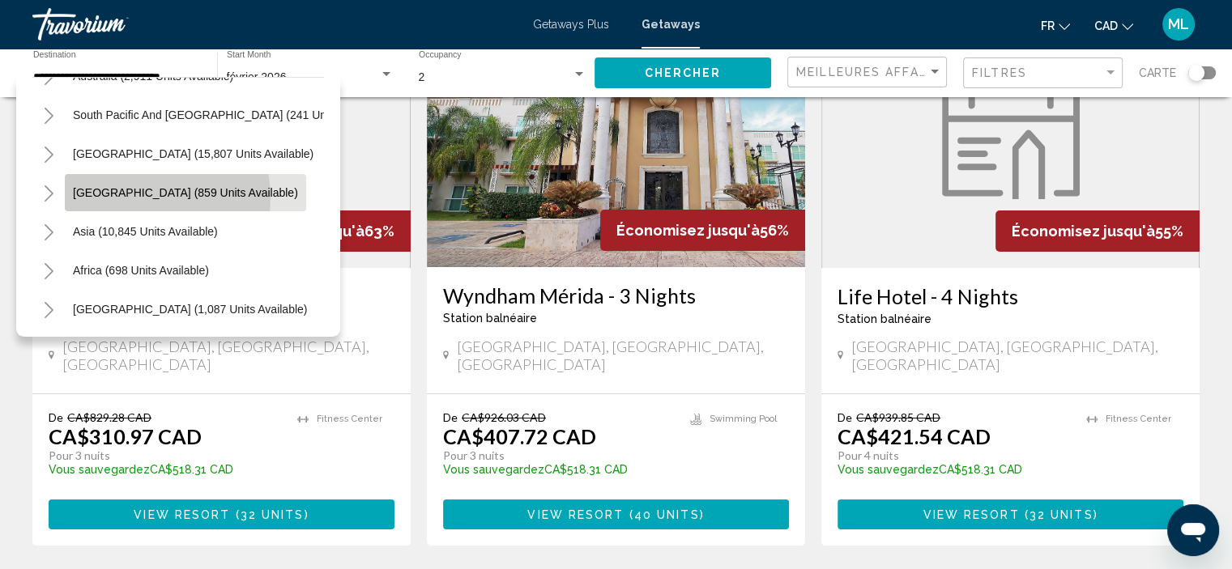
click at [141, 186] on span "[GEOGRAPHIC_DATA] (859 units available)" at bounding box center [185, 192] width 225 height 13
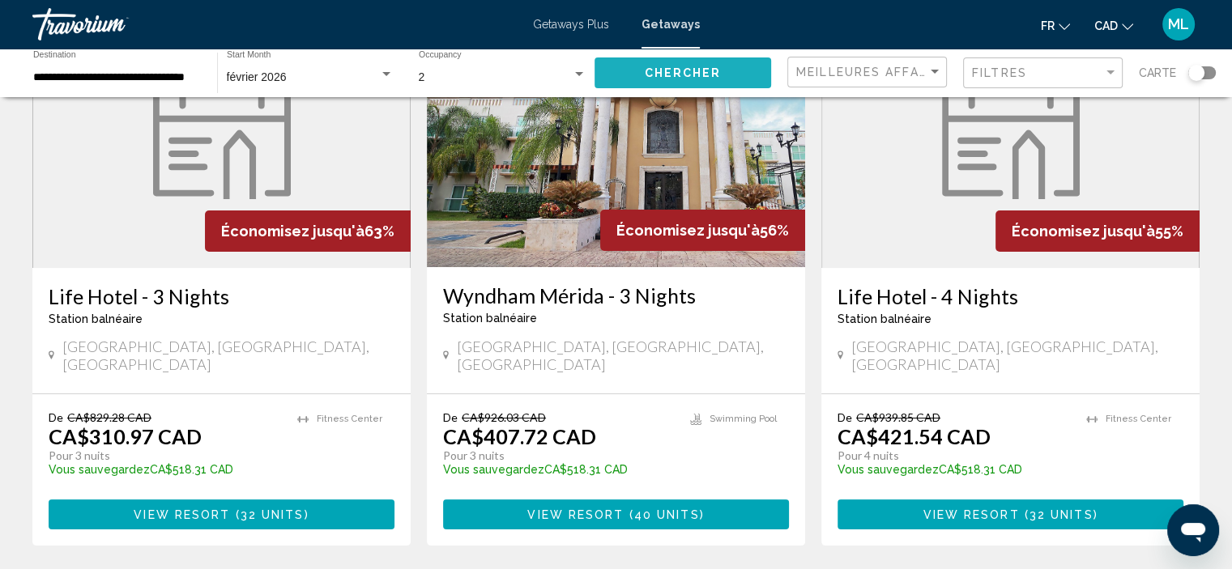
click at [628, 76] on button "Chercher" at bounding box center [682, 72] width 177 height 30
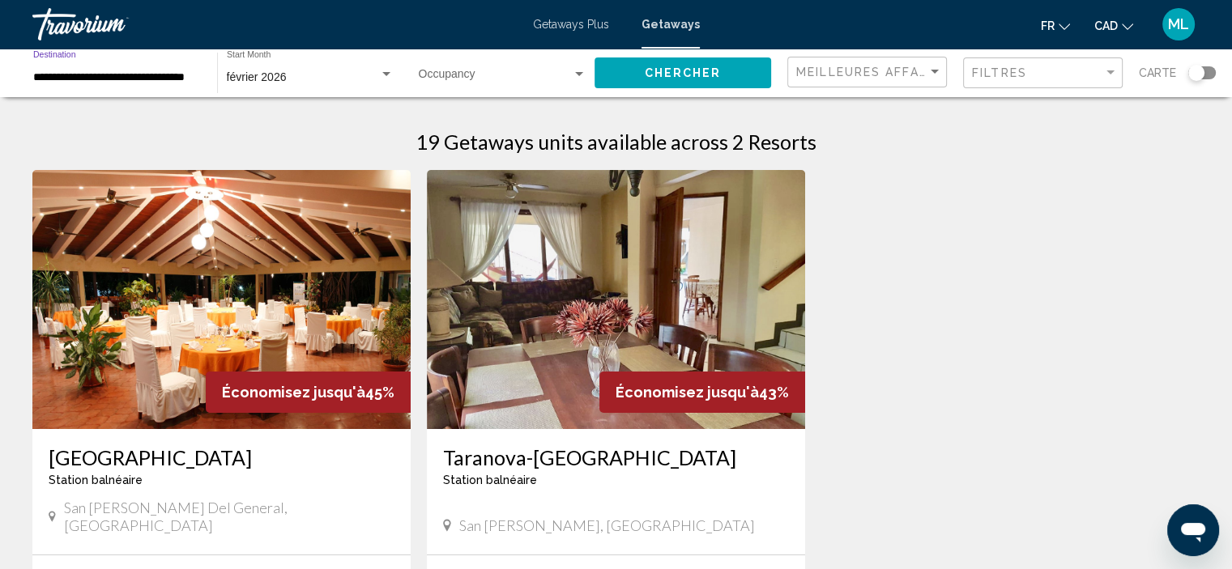
click at [181, 77] on input "**********" at bounding box center [117, 77] width 168 height 13
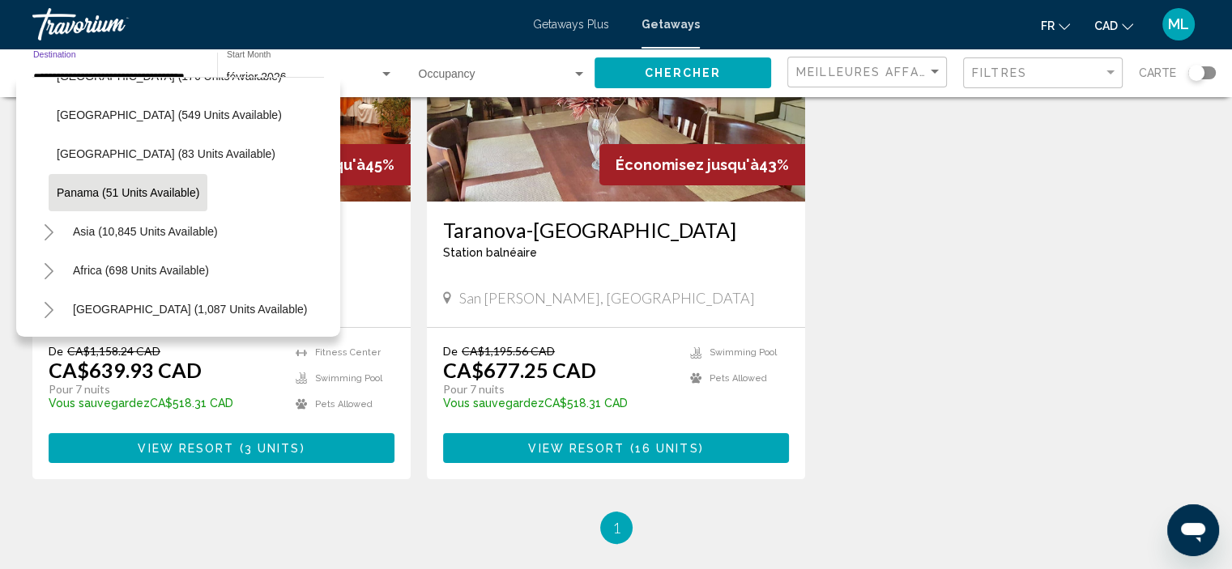
scroll to position [243, 0]
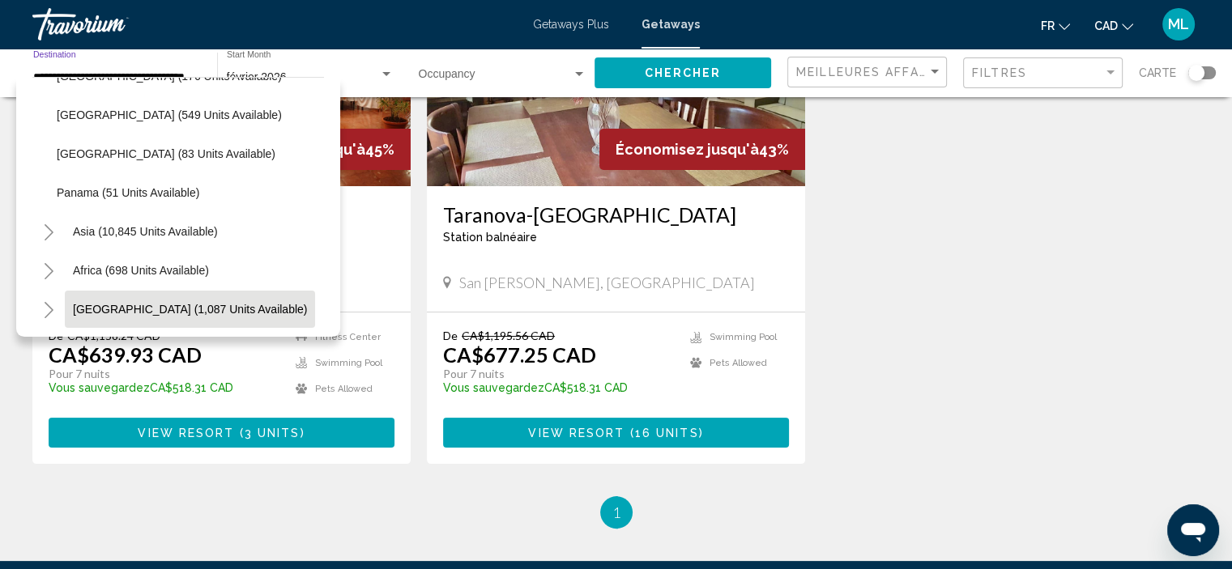
click at [130, 303] on span "[GEOGRAPHIC_DATA] (1,087 units available)" at bounding box center [190, 309] width 234 height 13
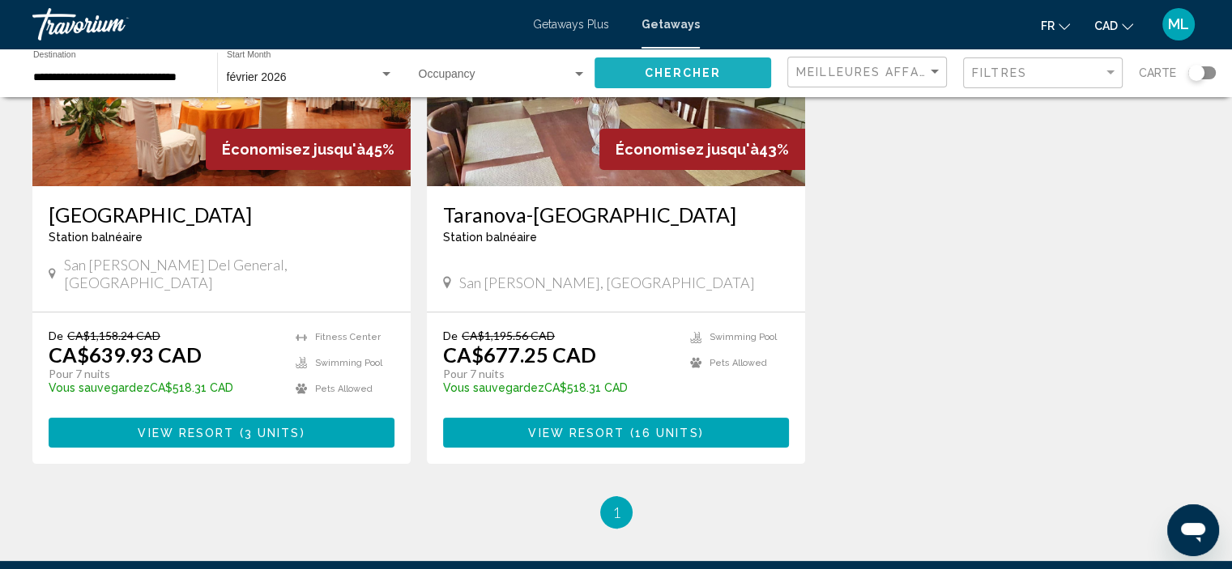
click at [641, 77] on button "Chercher" at bounding box center [682, 72] width 177 height 30
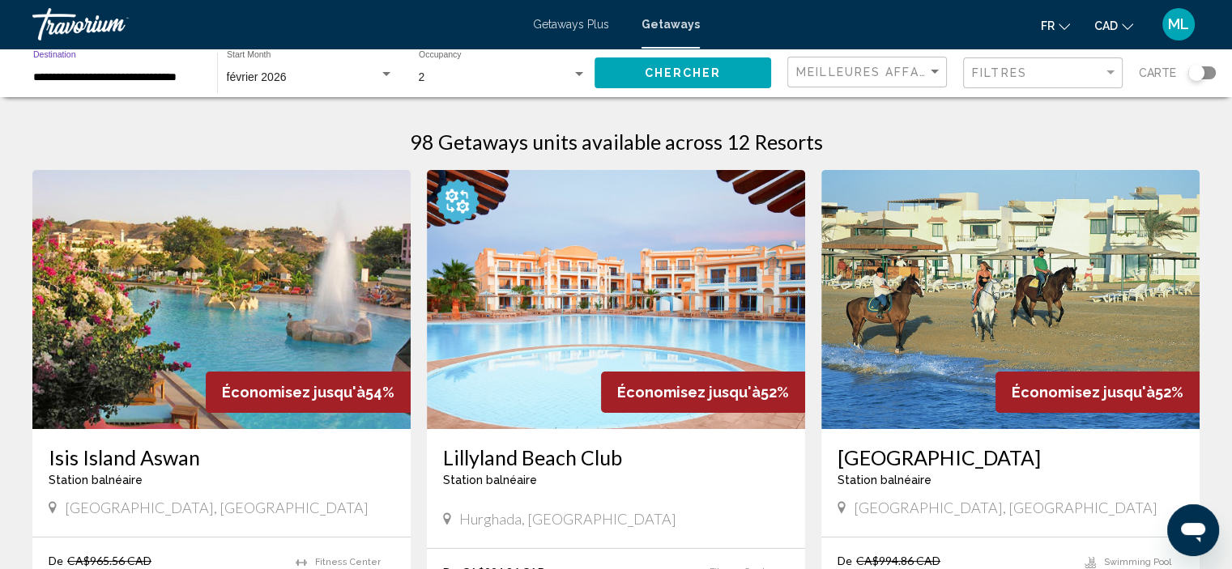
click at [172, 79] on input "**********" at bounding box center [117, 77] width 168 height 13
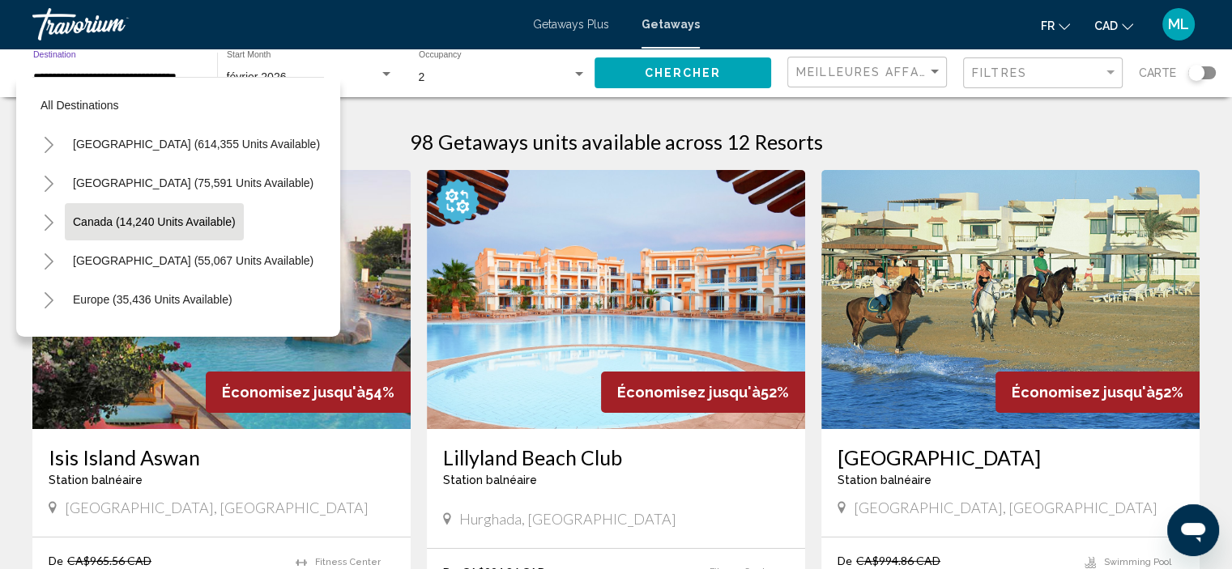
scroll to position [81, 0]
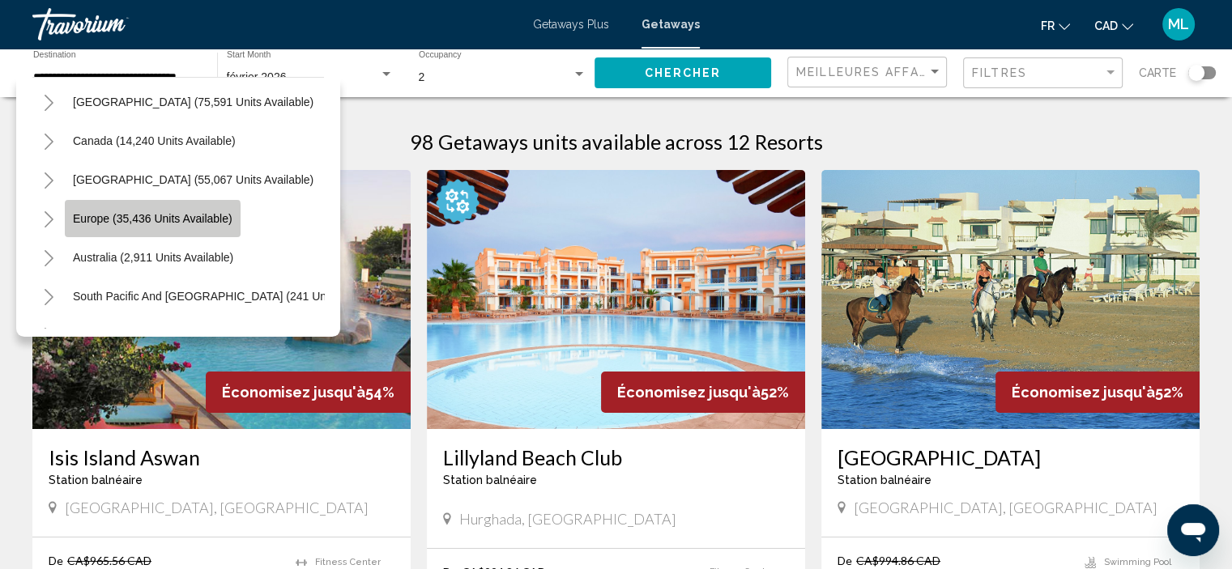
click at [102, 219] on span "Europe (35,436 units available)" at bounding box center [153, 218] width 160 height 13
type input "**********"
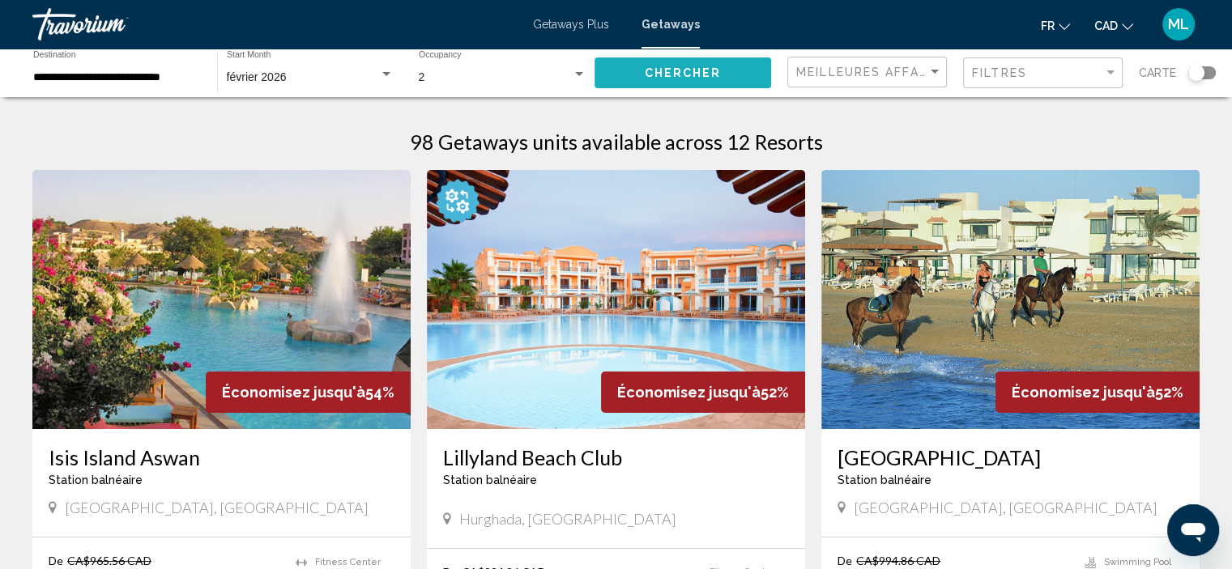
click at [653, 77] on span "Chercher" at bounding box center [683, 73] width 77 height 13
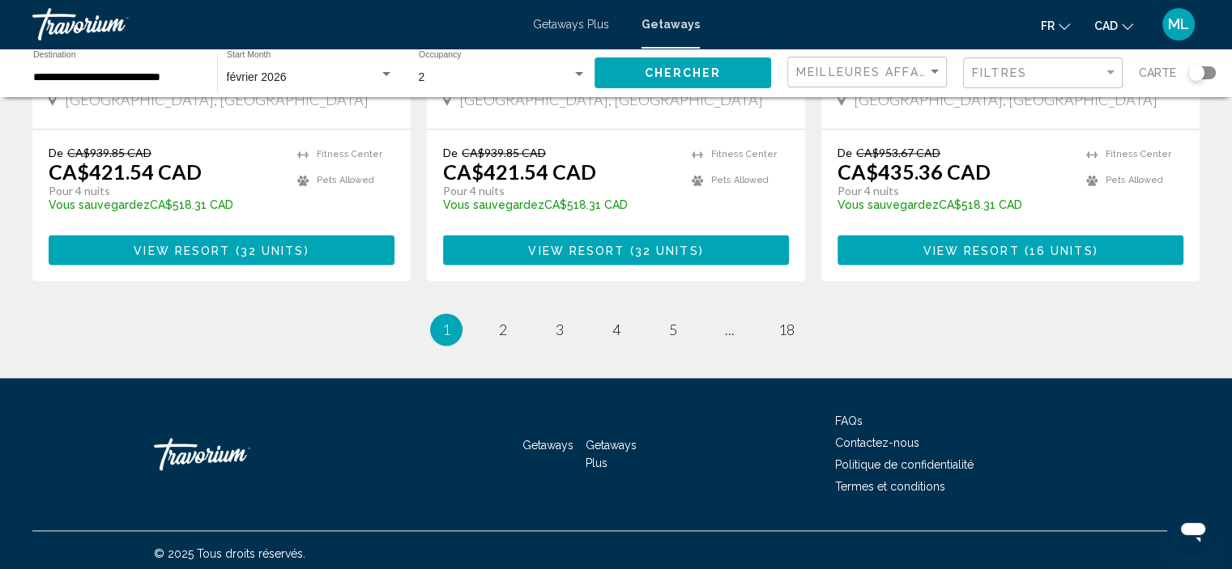
scroll to position [2116, 0]
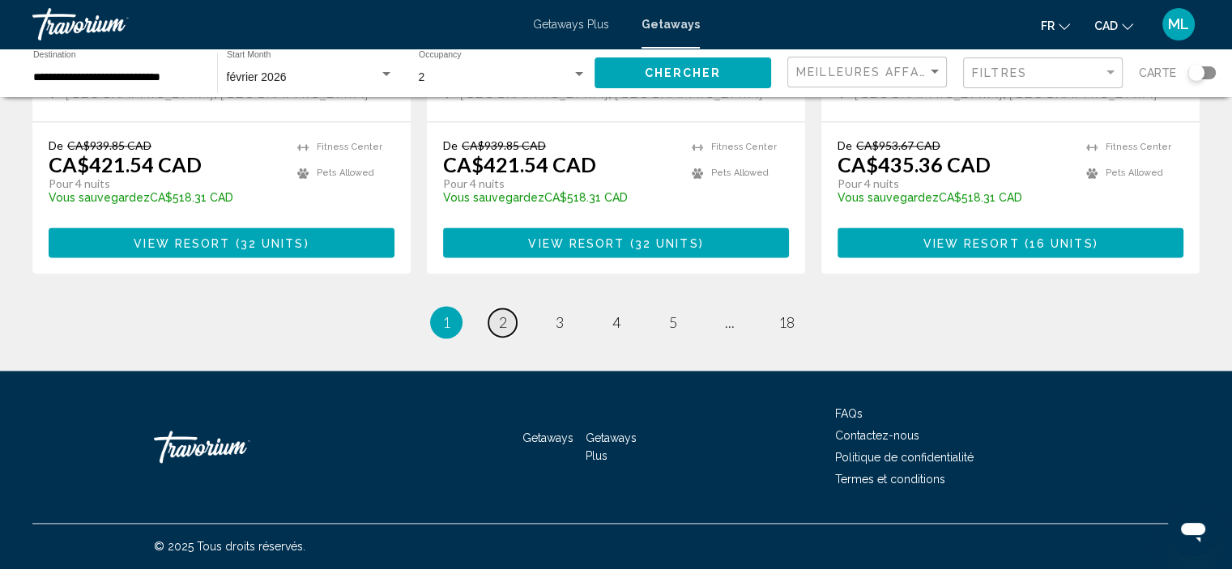
click at [502, 321] on span "2" at bounding box center [503, 322] width 8 height 18
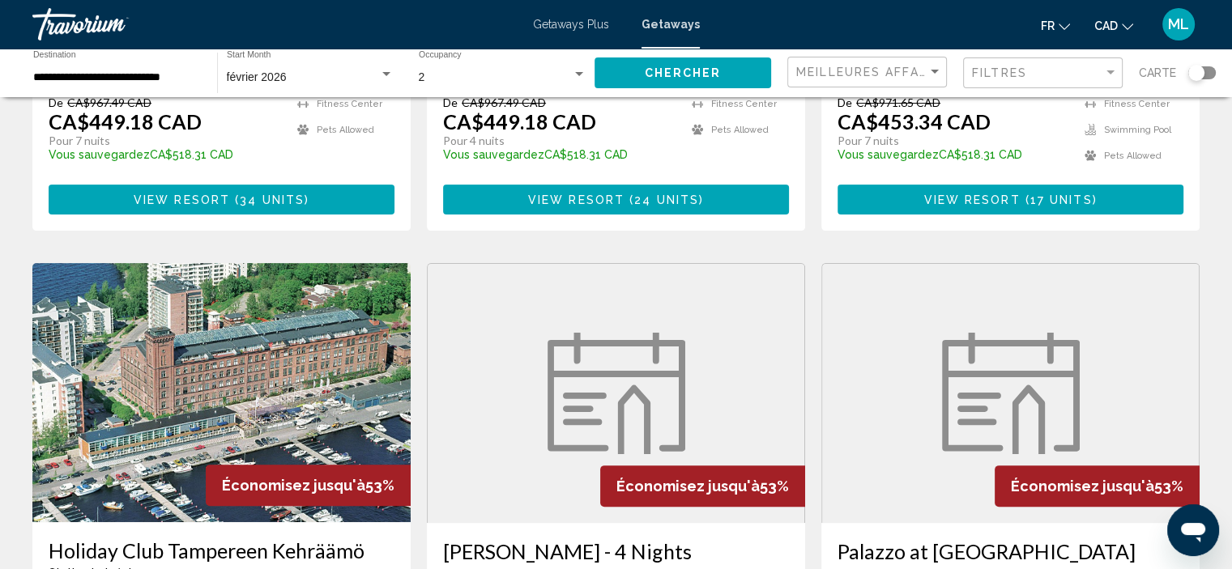
scroll to position [486, 0]
